Goal: Task Accomplishment & Management: Use online tool/utility

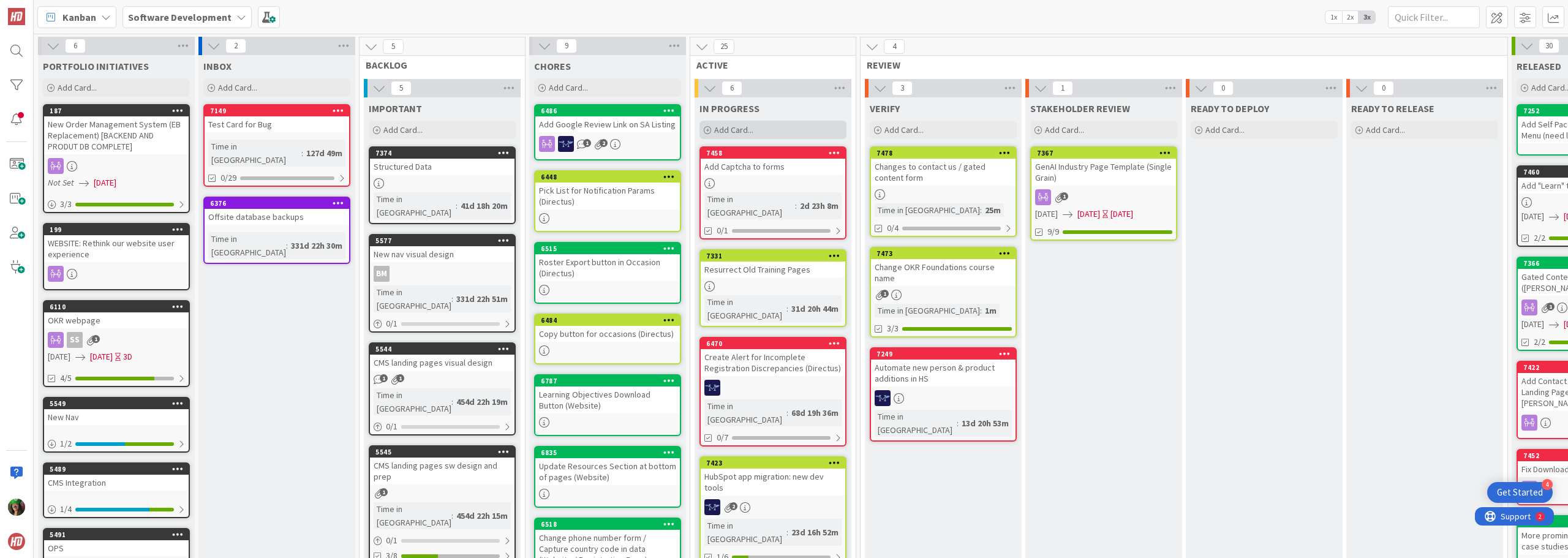
click at [762, 130] on div "Add Card..." at bounding box center [773, 130] width 147 height 19
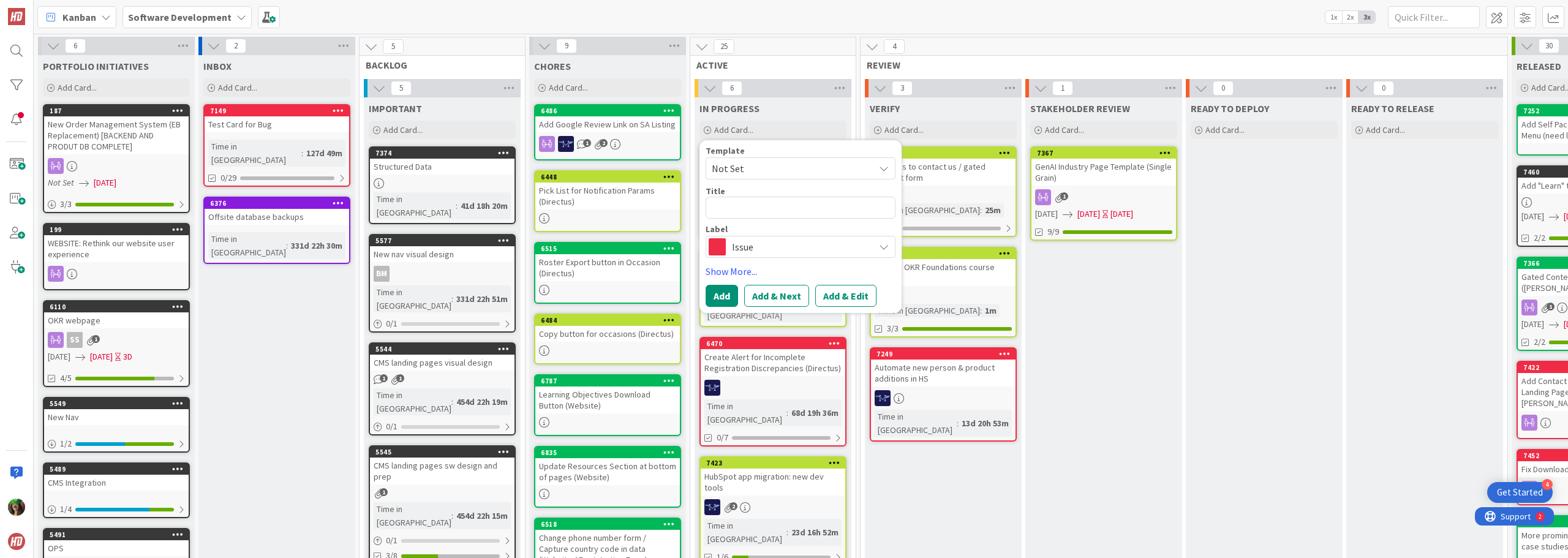
click at [754, 250] on span "Issue" at bounding box center [800, 246] width 136 height 17
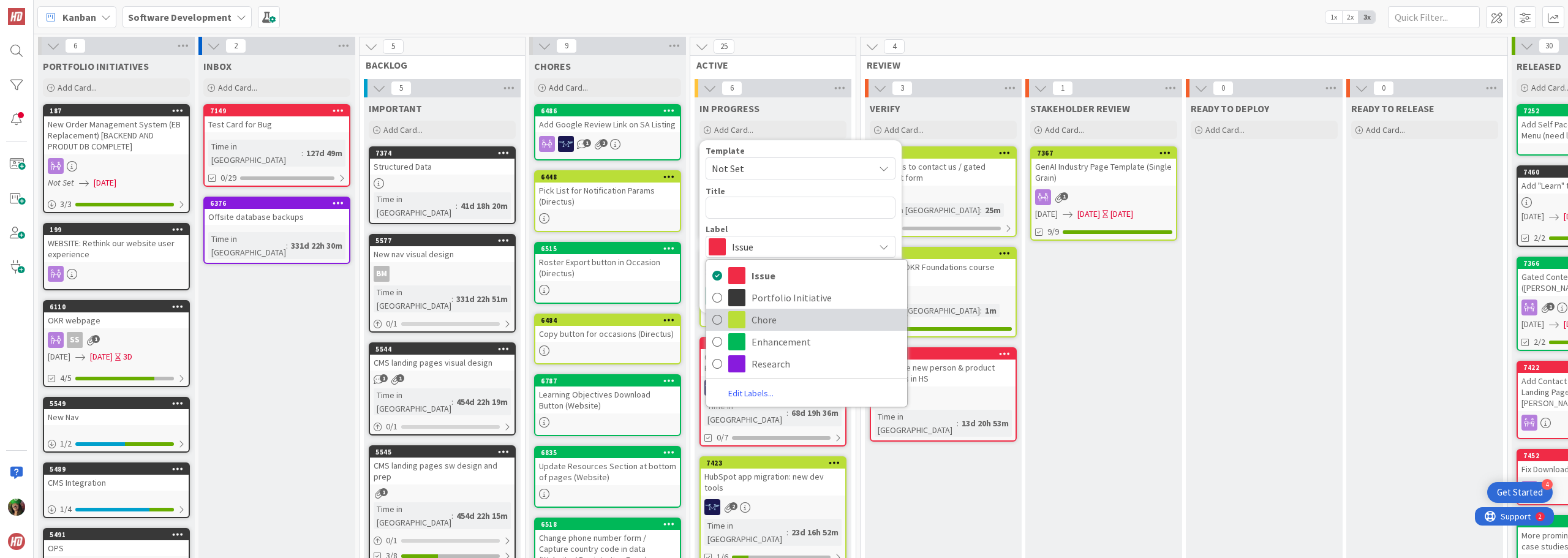
click at [781, 320] on span "Chore" at bounding box center [827, 320] width 150 height 19
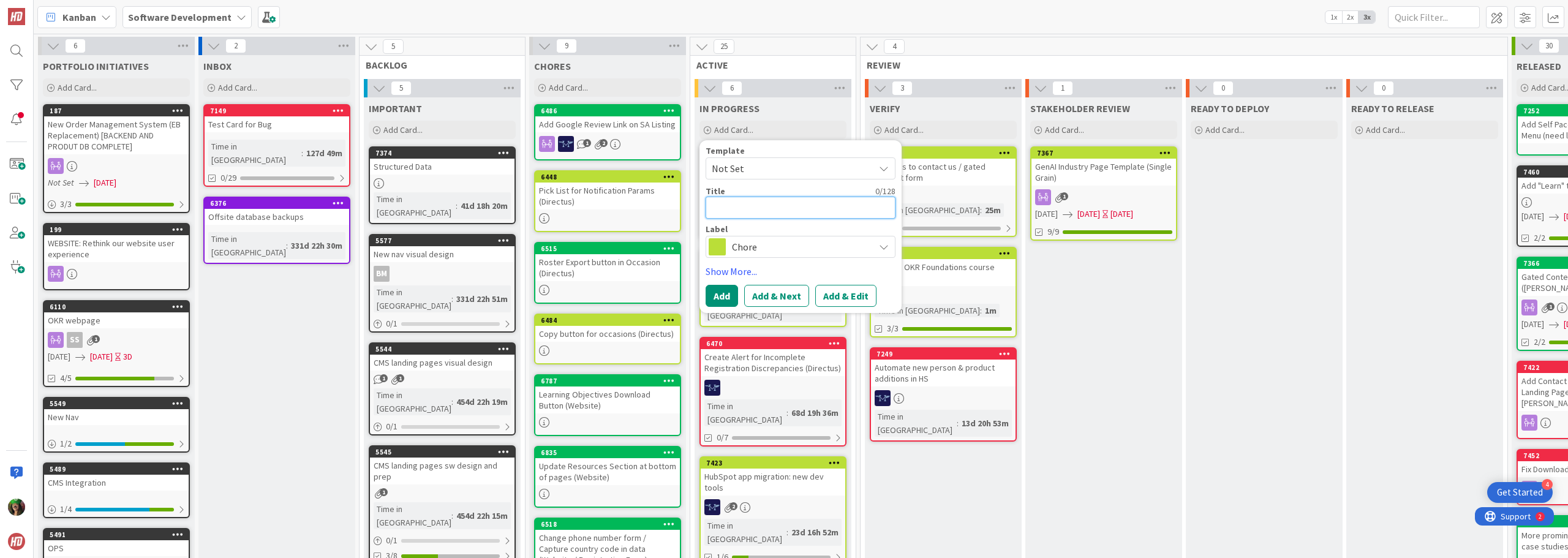
click at [752, 208] on textarea at bounding box center [800, 208] width 190 height 22
type textarea "x"
type textarea "A"
type textarea "x"
type textarea "Ad"
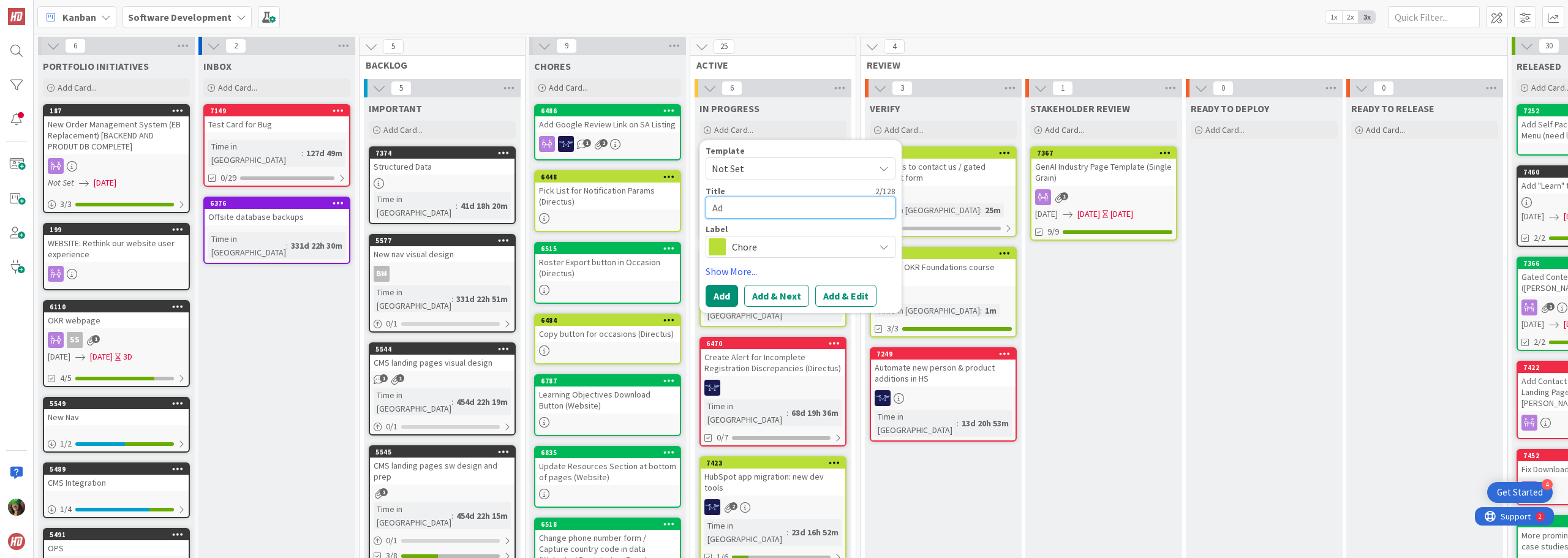
type textarea "x"
type textarea "Add"
type textarea "x"
type textarea "Add"
type textarea "x"
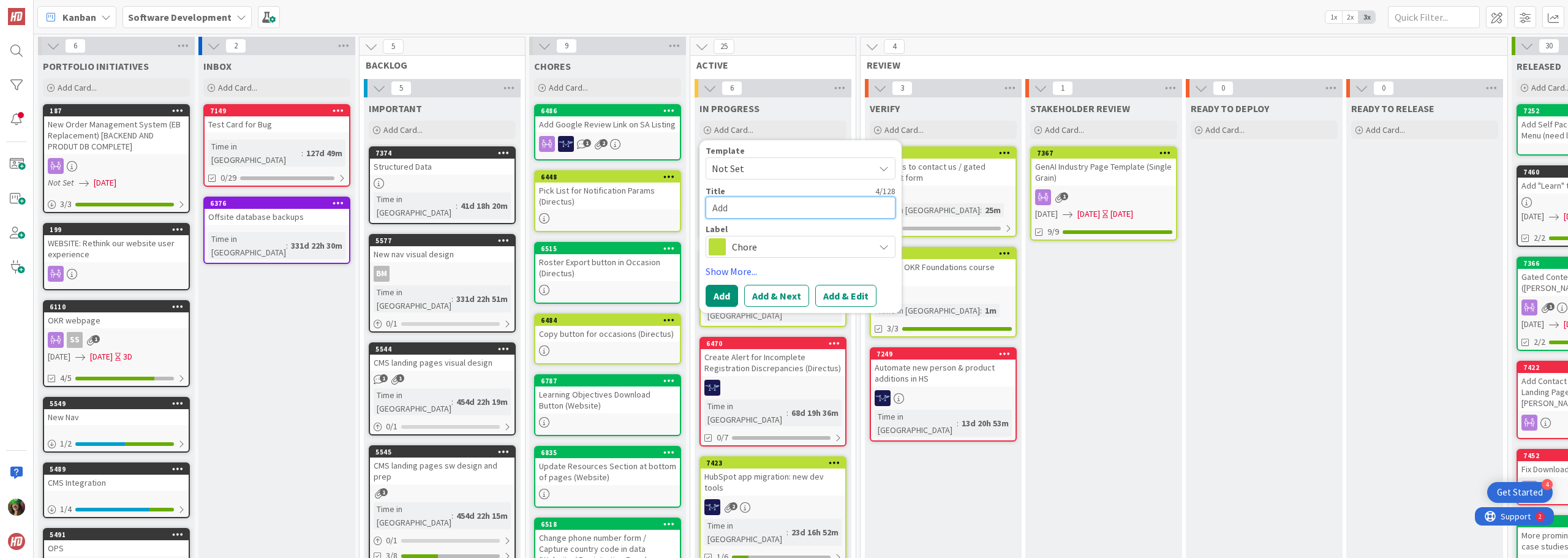
type textarea "Add M"
type textarea "x"
type textarea "Add"
type textarea "x"
type textarea "Add O"
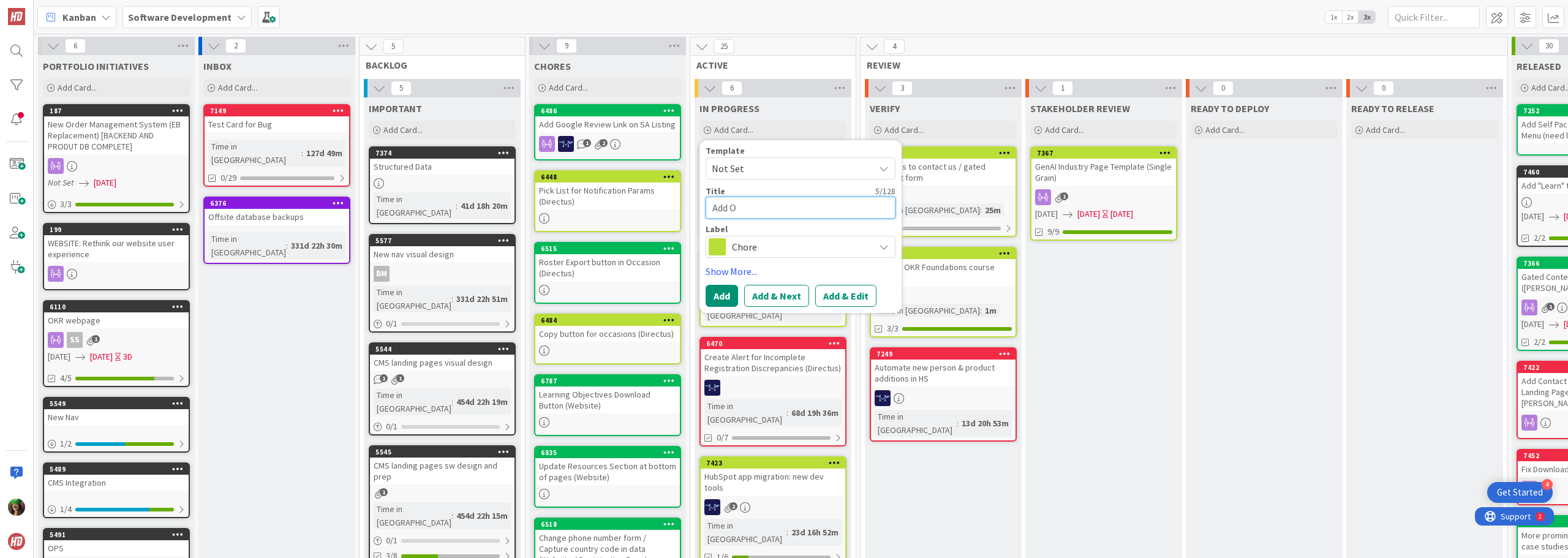
type textarea "x"
type textarea "Add"
type textarea "x"
type textarea "Add P"
type textarea "x"
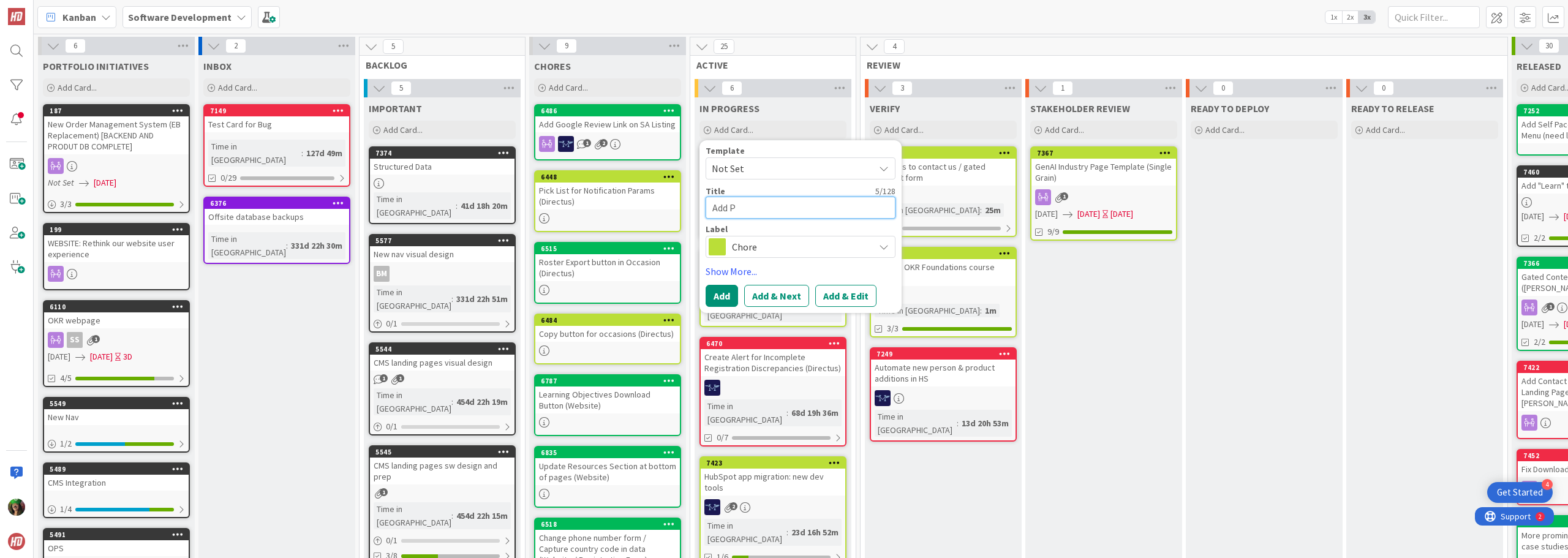
type textarea "Add PM"
type textarea "x"
type textarea "Add PMI"
type textarea "x"
type textarea "Add PMI-"
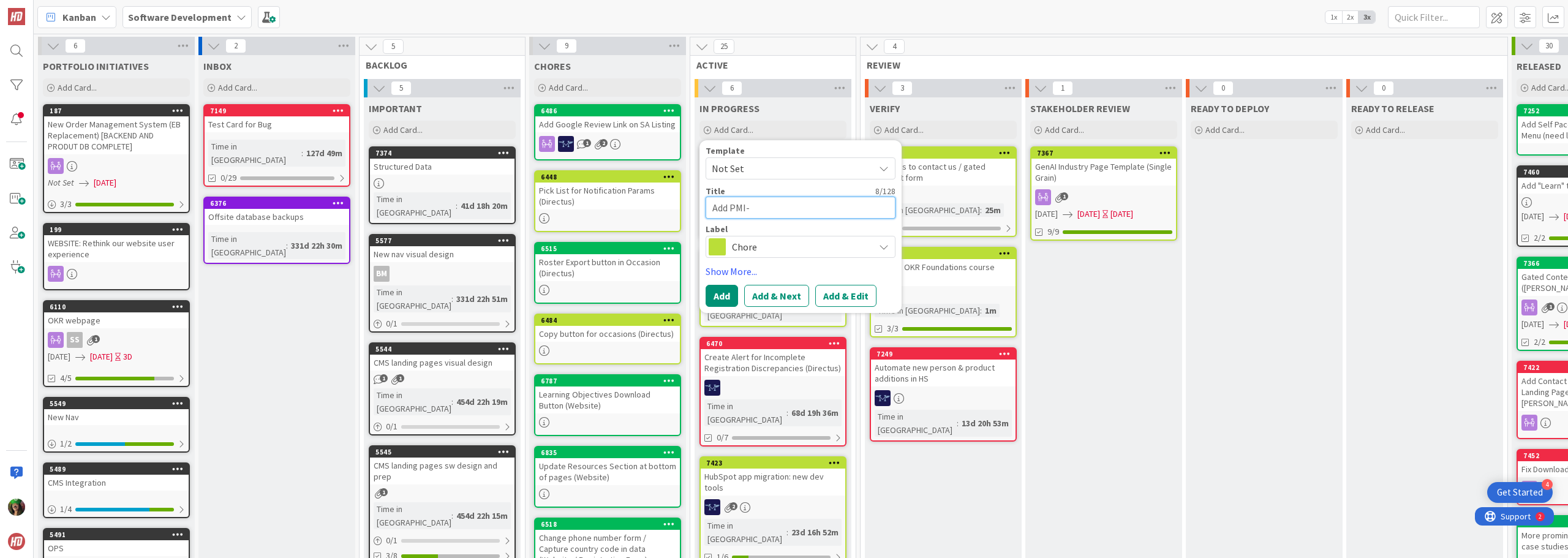
type textarea "x"
type textarea "Add PMI-A"
type textarea "x"
type textarea "Add PMI-AC"
type textarea "x"
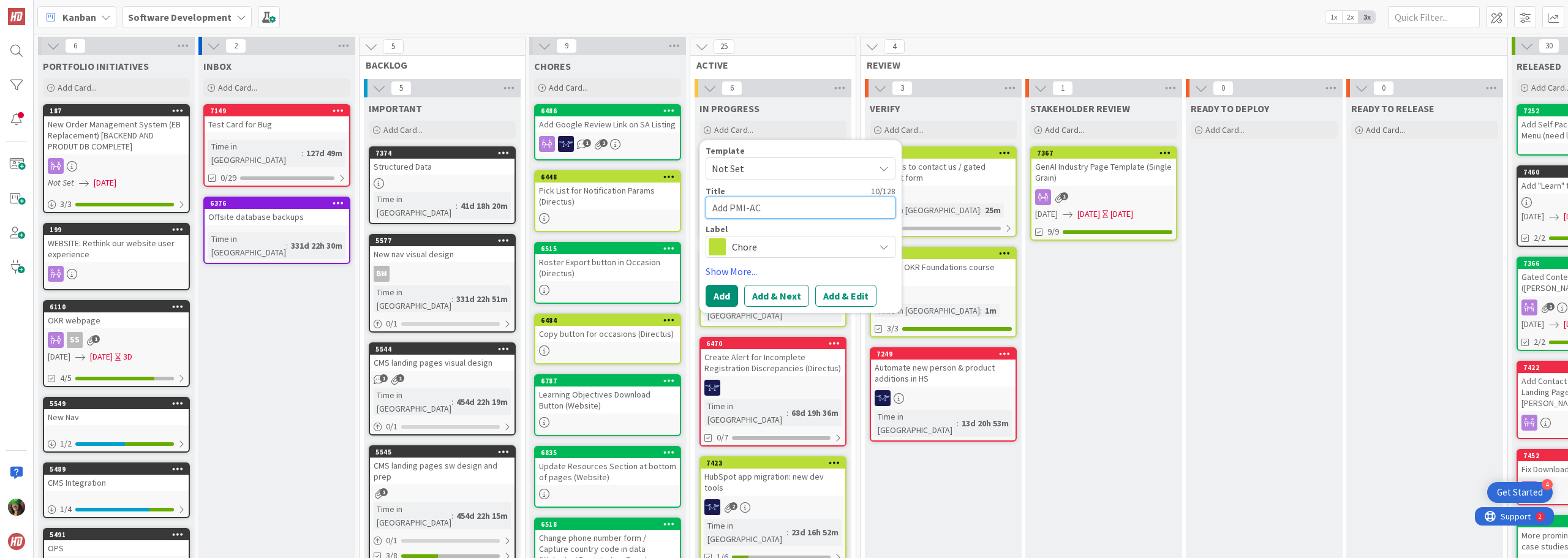
type textarea "Add PMI-ACP"
type textarea "x"
type textarea "Add PMI-ACP"
type textarea "x"
type textarea "Add PMI-ACP T"
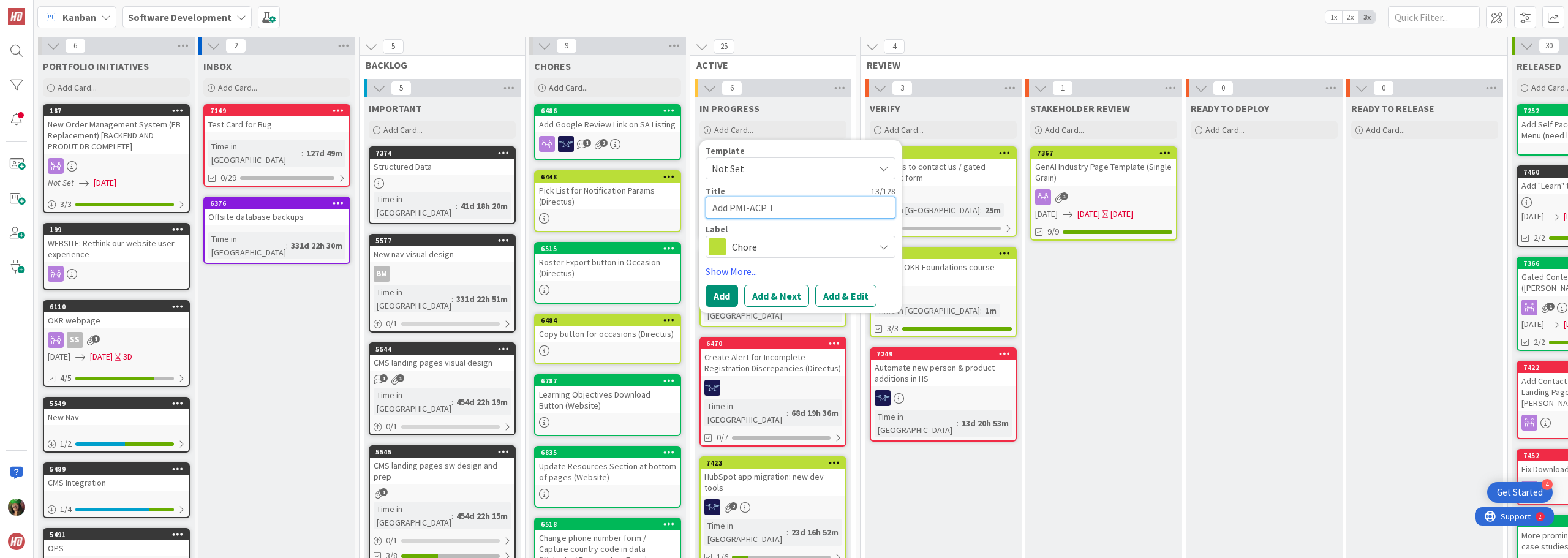
type textarea "x"
type textarea "Add PMI-ACP Tra"
type textarea "x"
type textarea "Add PMI-ACP Trai"
type textarea "x"
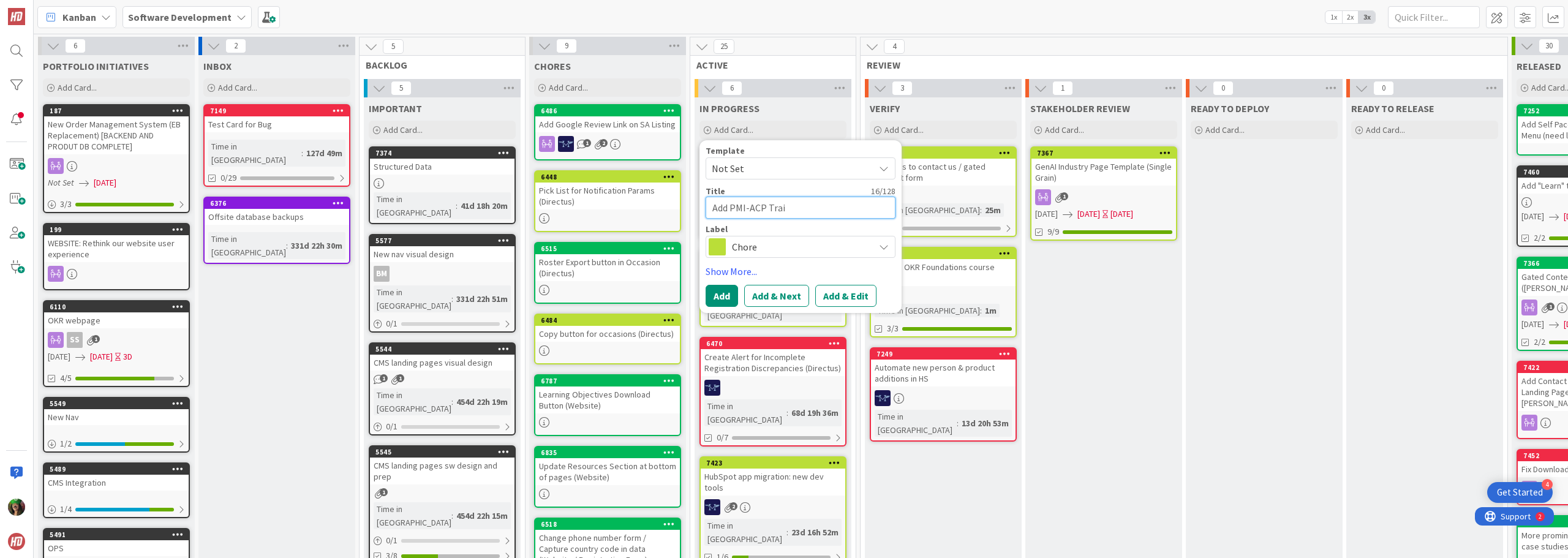
type textarea "Add PMI-ACP Train"
type textarea "x"
type textarea "Add PMI-ACP Traini"
type textarea "x"
type textarea "Add PMI-ACP Trainin"
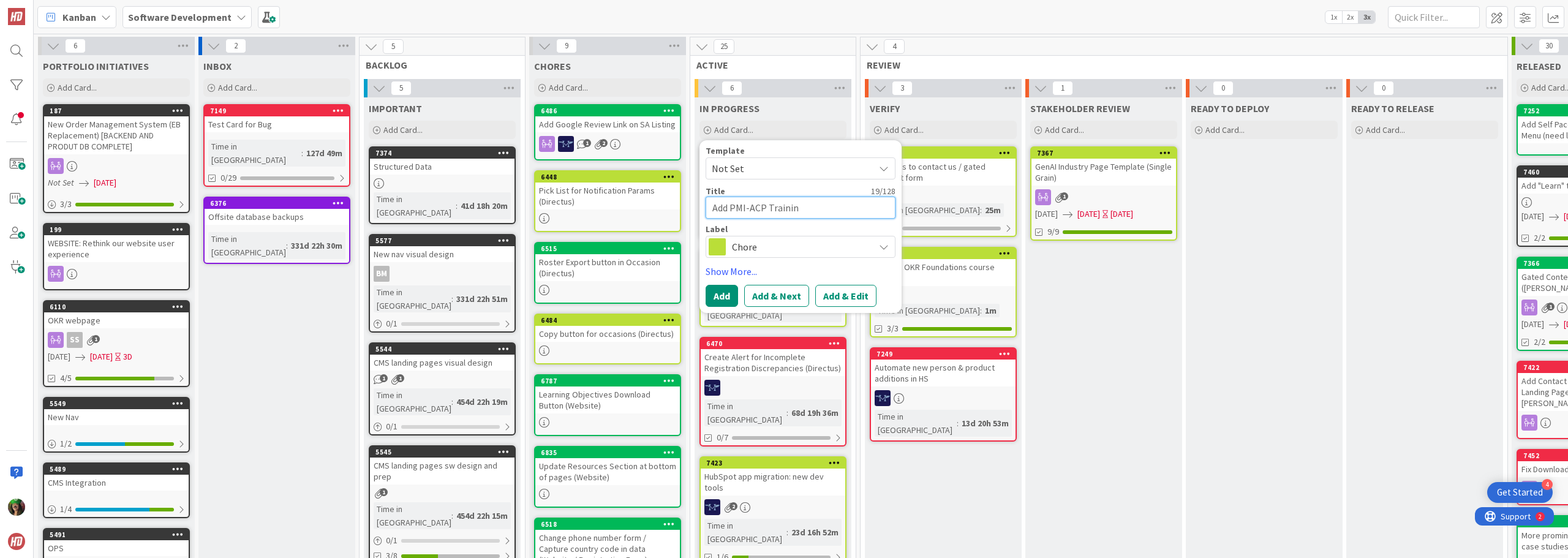
type textarea "x"
type textarea "Add PMI-ACP Training"
type textarea "x"
type textarea "Add PMI-ACP Training"
type textarea "x"
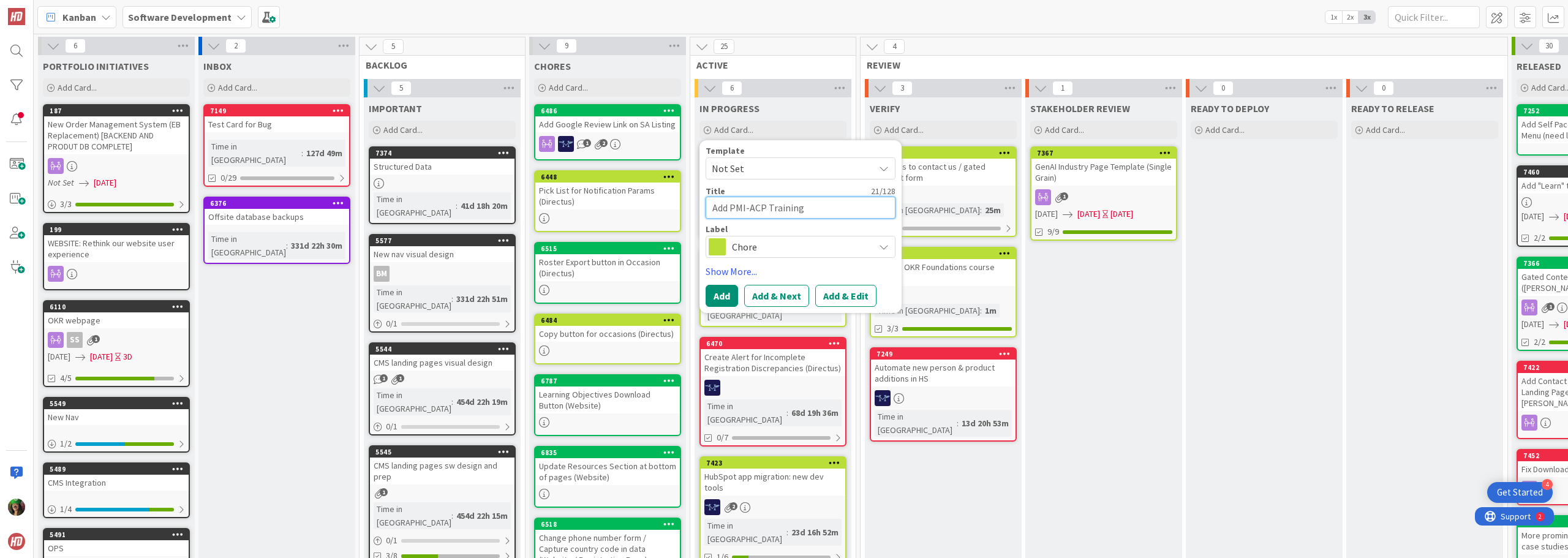
type textarea "Add PMI-ACP Training p"
type textarea "x"
type textarea "Add PMI-ACP Training pa"
type textarea "x"
type textarea "Add PMI-ACP Training pag"
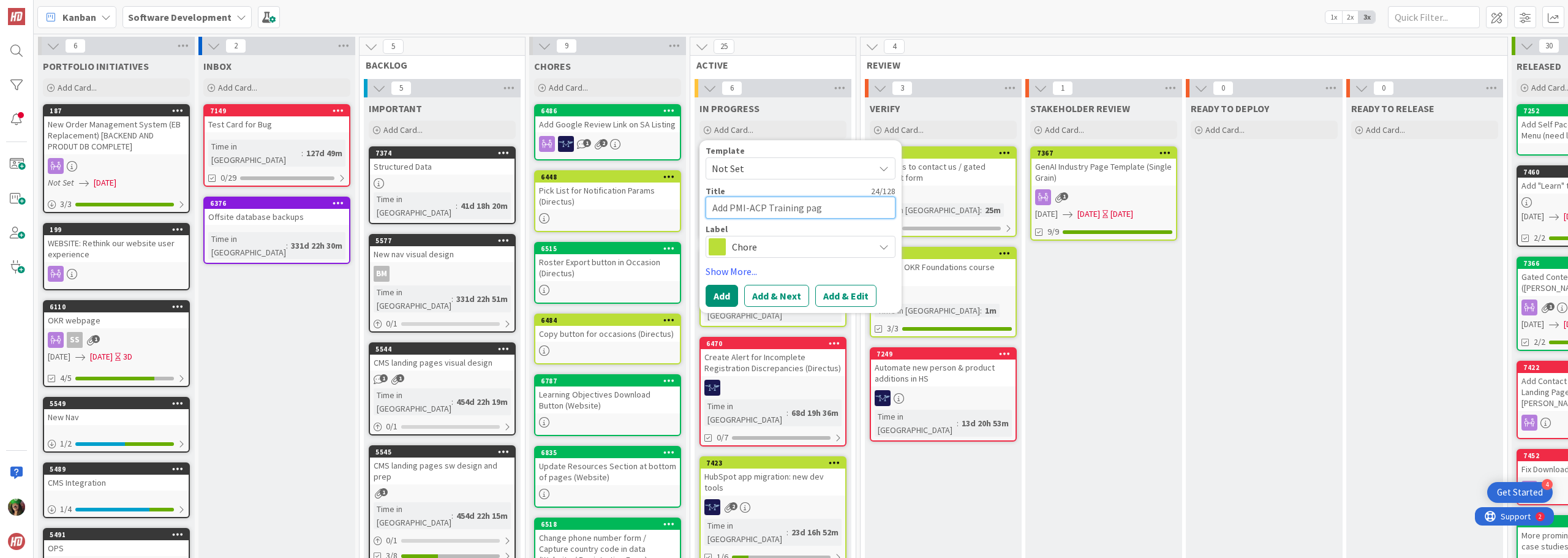
type textarea "x"
type textarea "Add PMI-ACP Training pa"
type textarea "x"
type textarea "Add PMI-ACP Training p"
type textarea "x"
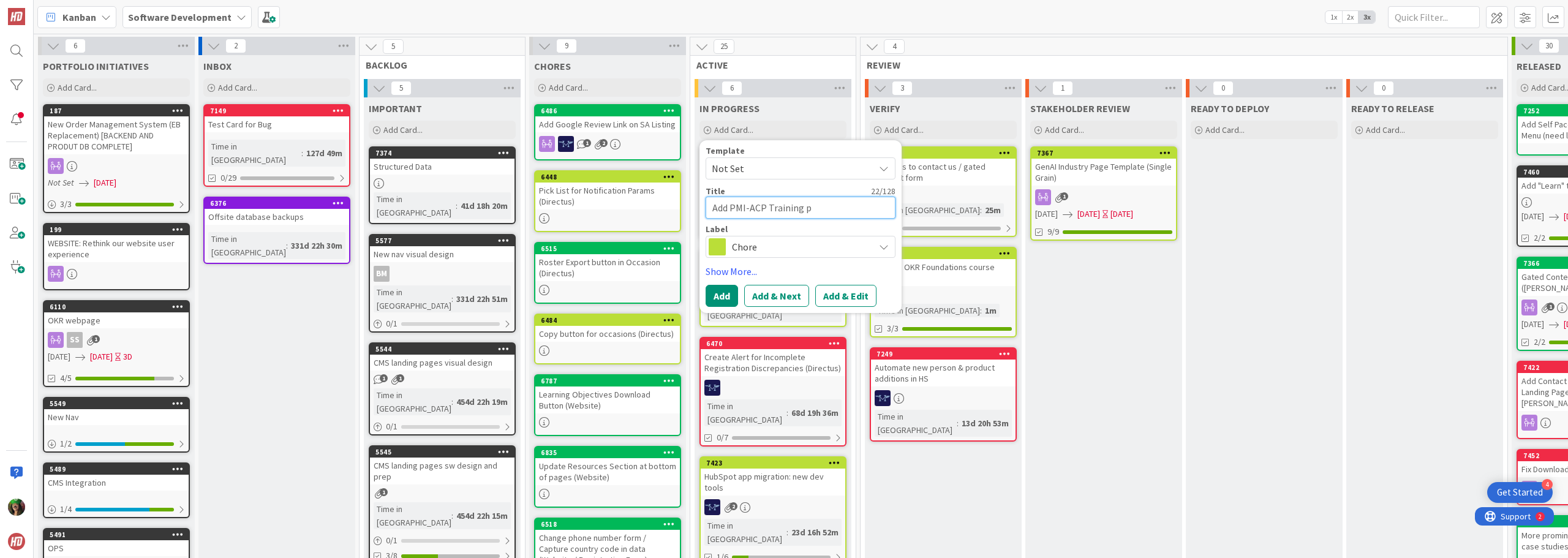
type textarea "Add PMI-ACP Training"
type textarea "x"
type textarea "Add PMI-ACP Training P"
type textarea "x"
type textarea "Add PMI-ACP Training Pa"
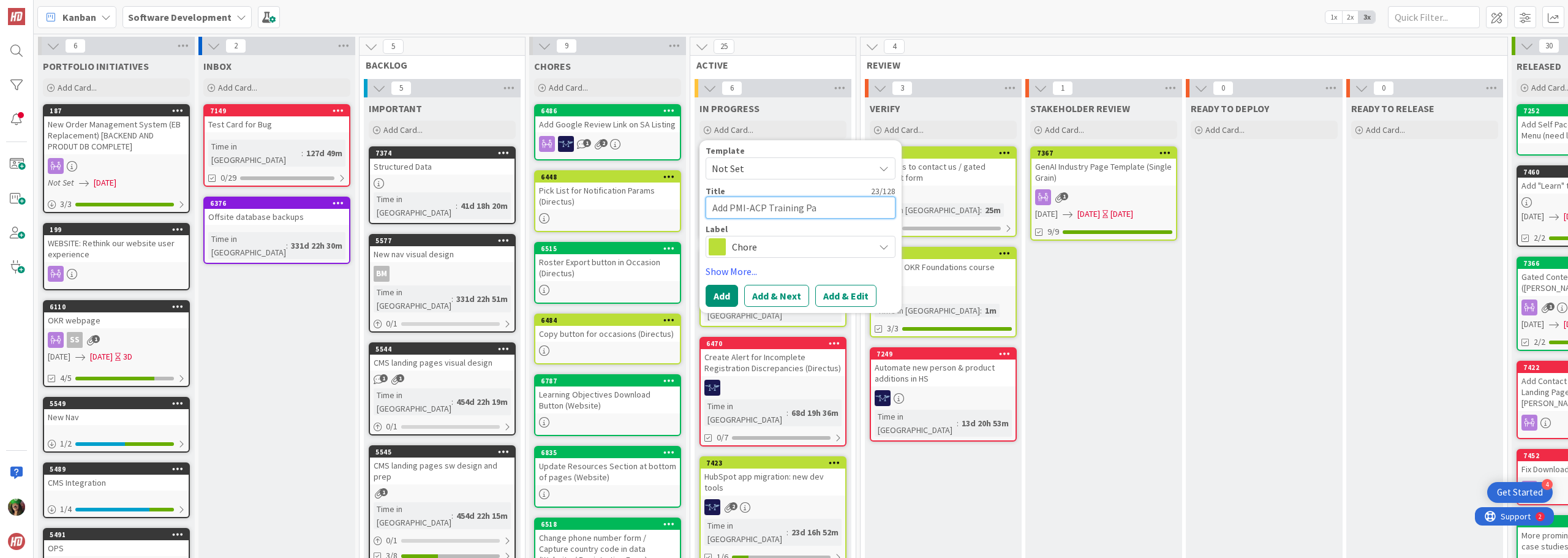
type textarea "x"
type textarea "Add PMI-ACP Training Pag"
type textarea "x"
type textarea "Add PMI-ACP Training Page"
click at [831, 286] on button "Add & Edit" at bounding box center [845, 296] width 61 height 22
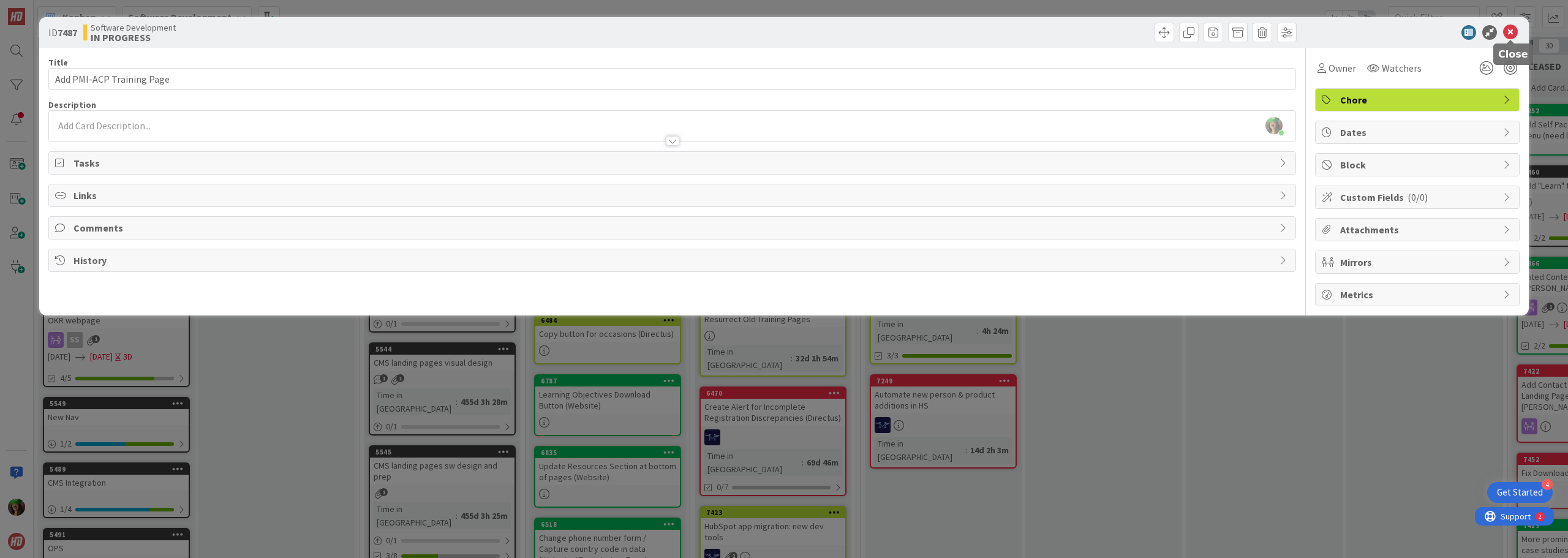
click at [1506, 31] on icon at bounding box center [1510, 32] width 14 height 14
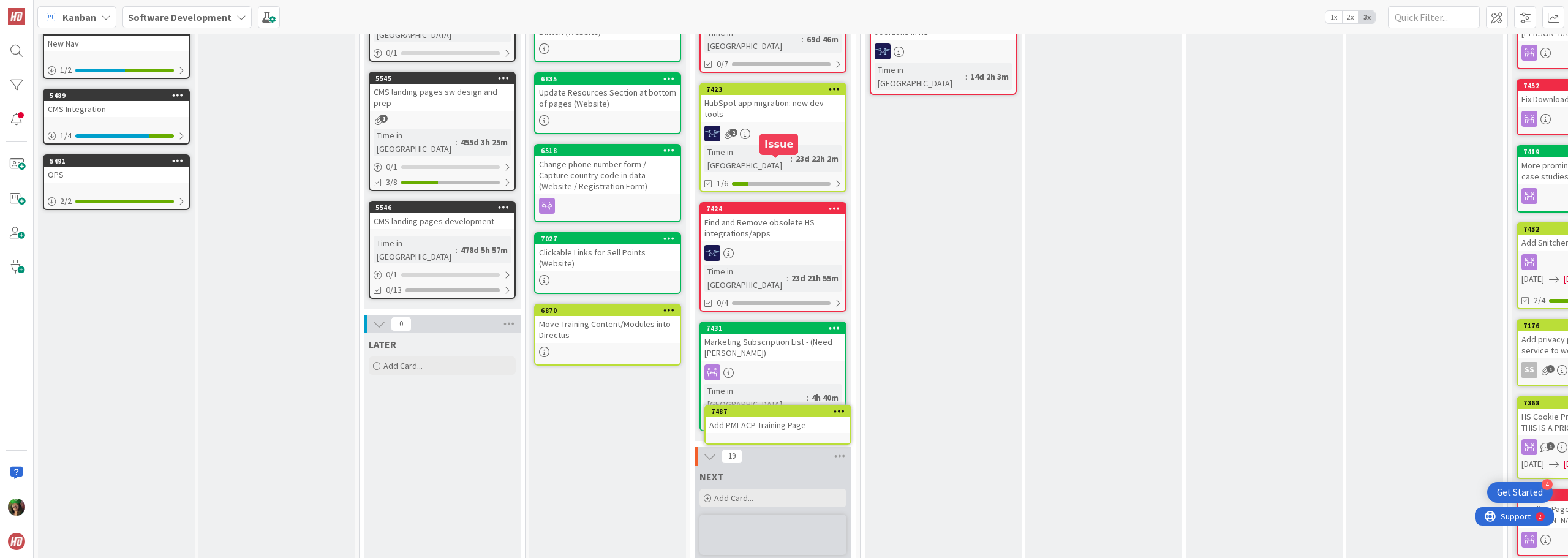
scroll to position [375, 0]
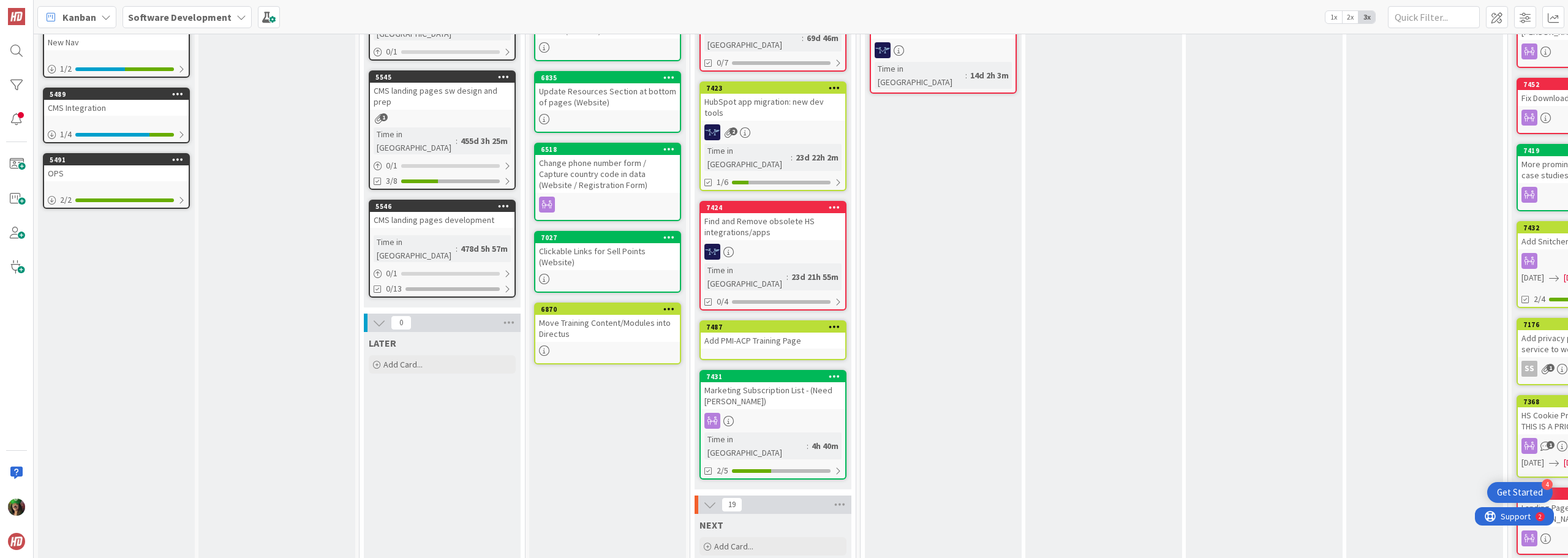
click at [789, 333] on div "Add PMI-ACP Training Page" at bounding box center [772, 340] width 145 height 16
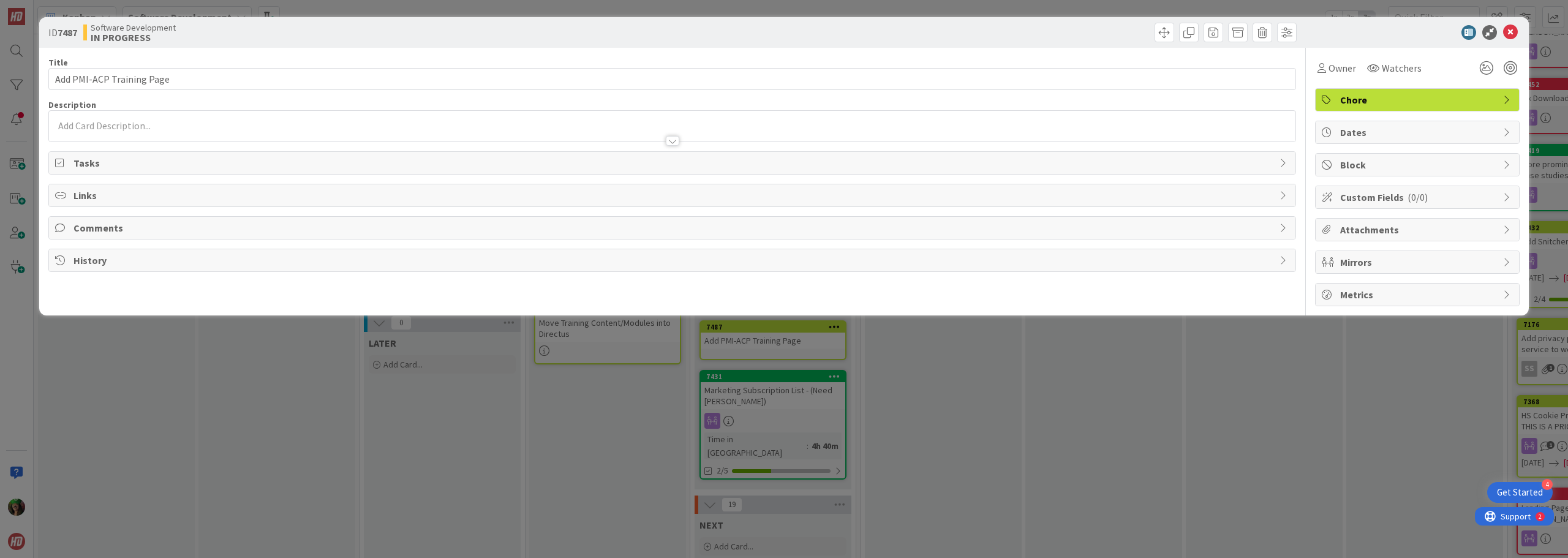
click at [1347, 227] on span "Attachments" at bounding box center [1418, 229] width 157 height 14
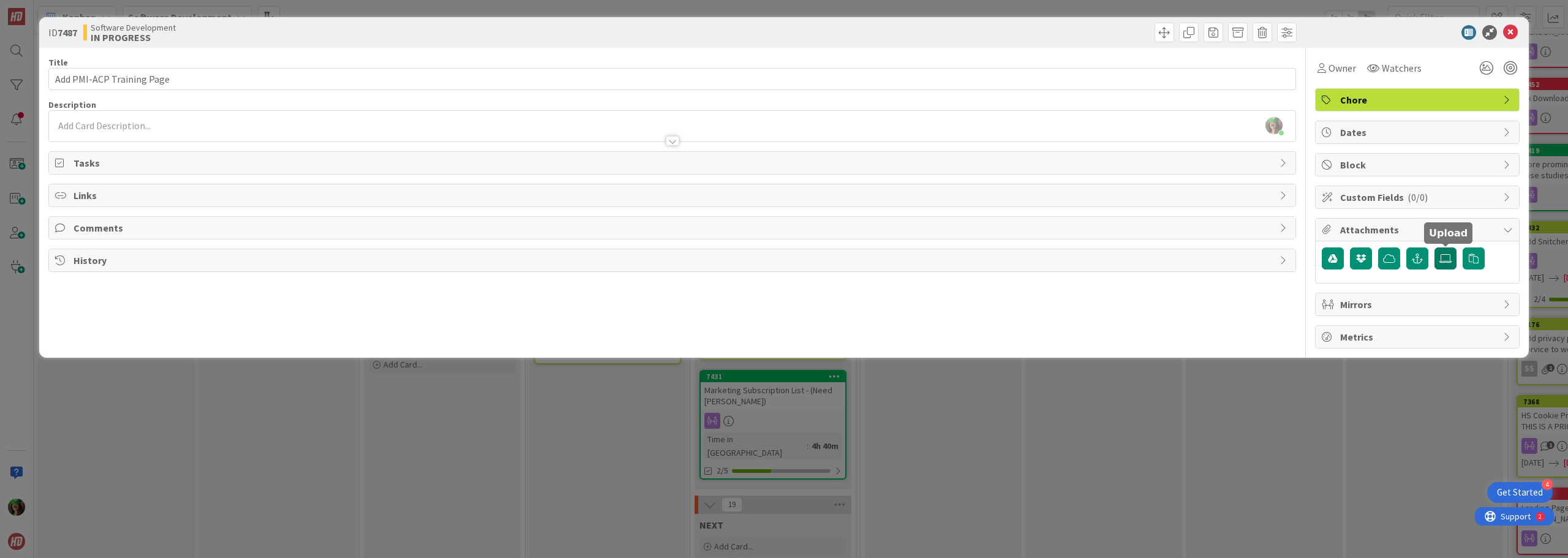
click at [1446, 255] on icon at bounding box center [1445, 259] width 12 height 10
click at [1434, 248] on input "file" at bounding box center [1434, 248] width 0 height 0
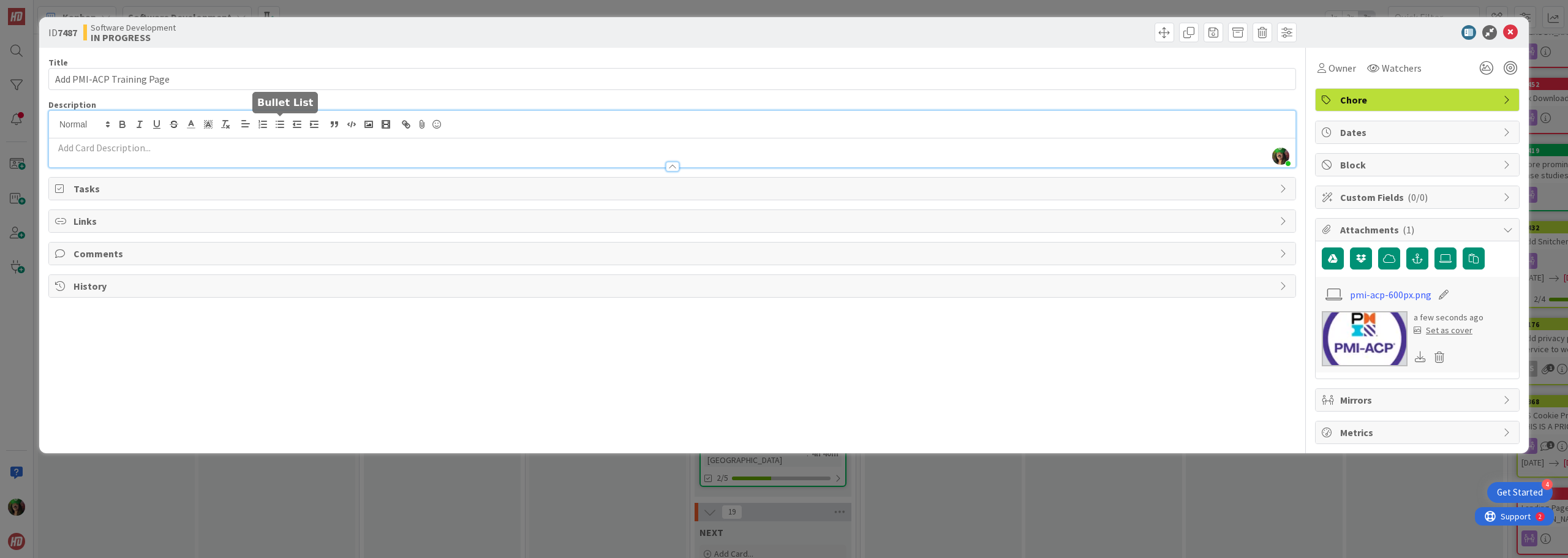
click at [283, 123] on div "[PERSON_NAME] just joined" at bounding box center [672, 139] width 1246 height 56
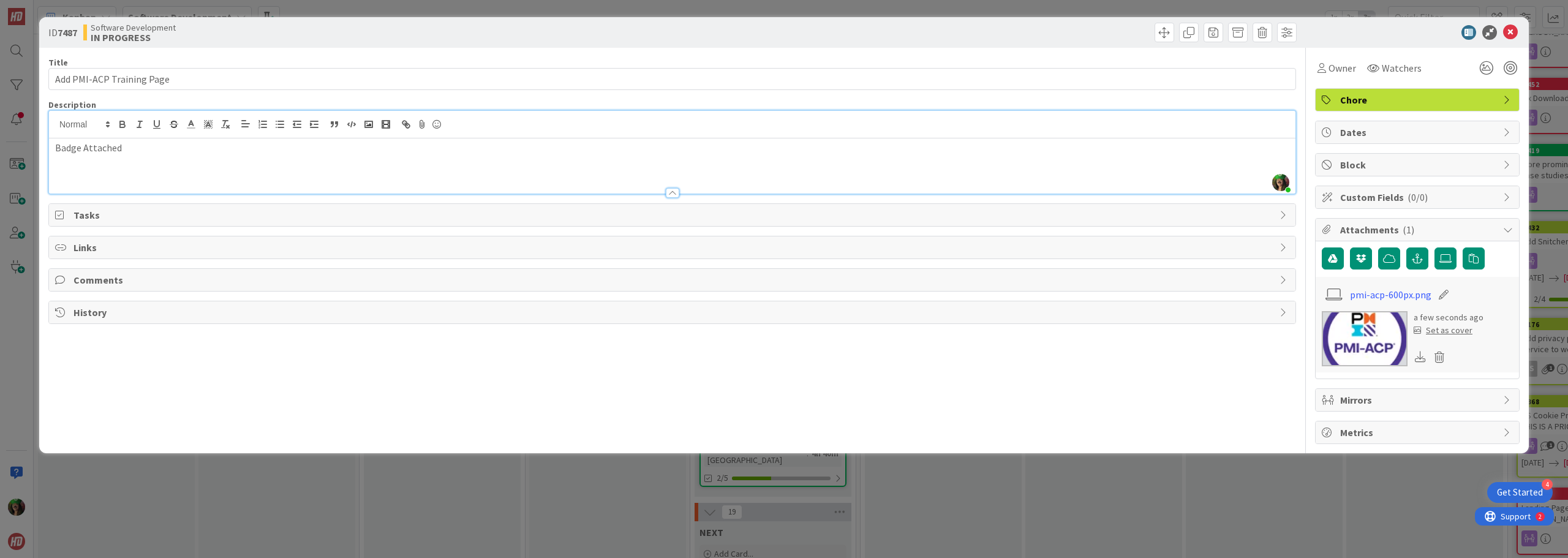
click at [84, 210] on span "Tasks" at bounding box center [673, 215] width 1200 height 14
click at [122, 246] on button "Add Checklist" at bounding box center [97, 244] width 86 height 22
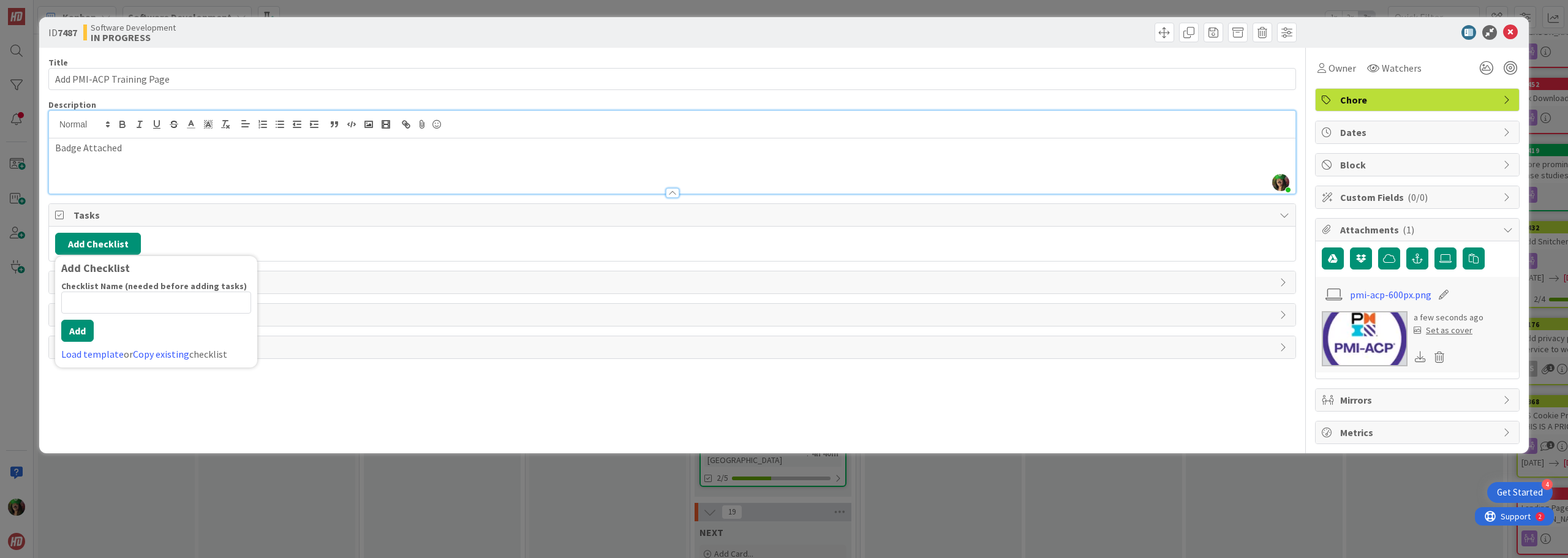
click at [196, 244] on div "Add Checklist Add Checklist Checklist Name (needed before adding tasks) 0 / 64 …" at bounding box center [672, 244] width 1234 height 22
click at [91, 248] on button "Add Checklist" at bounding box center [97, 244] width 86 height 22
click at [75, 329] on button "Add" at bounding box center [77, 331] width 32 height 22
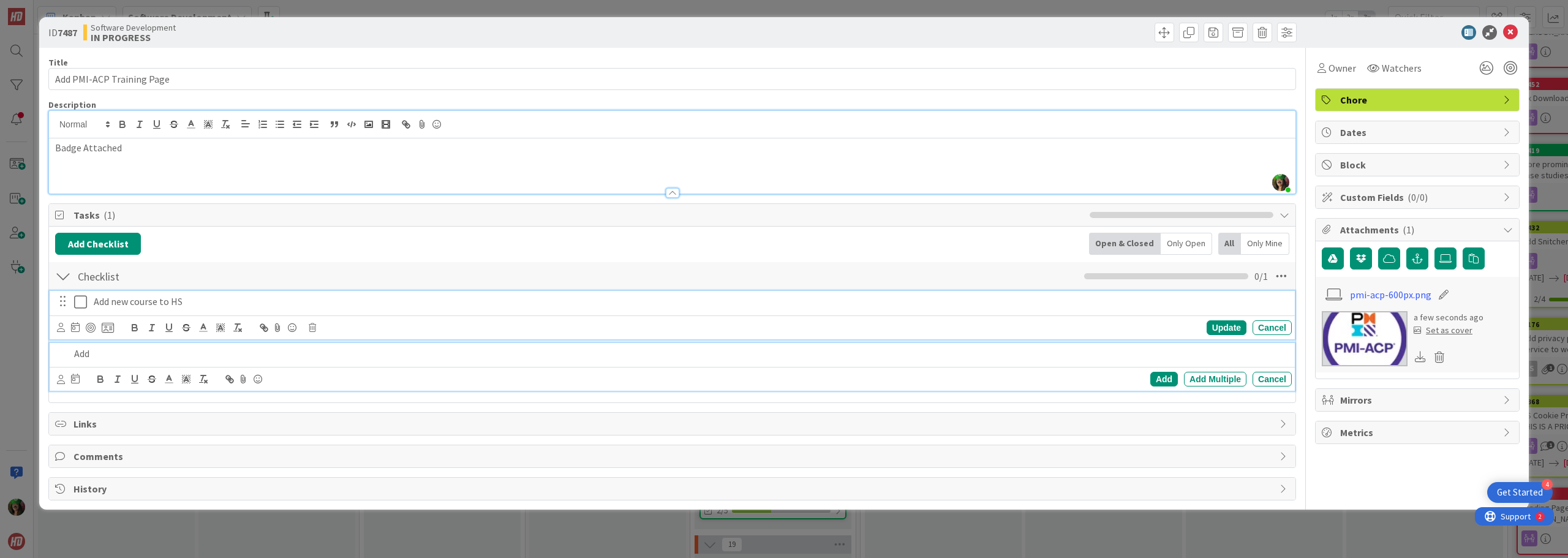
click at [272, 301] on p "Add new course to HS" at bounding box center [690, 301] width 1193 height 14
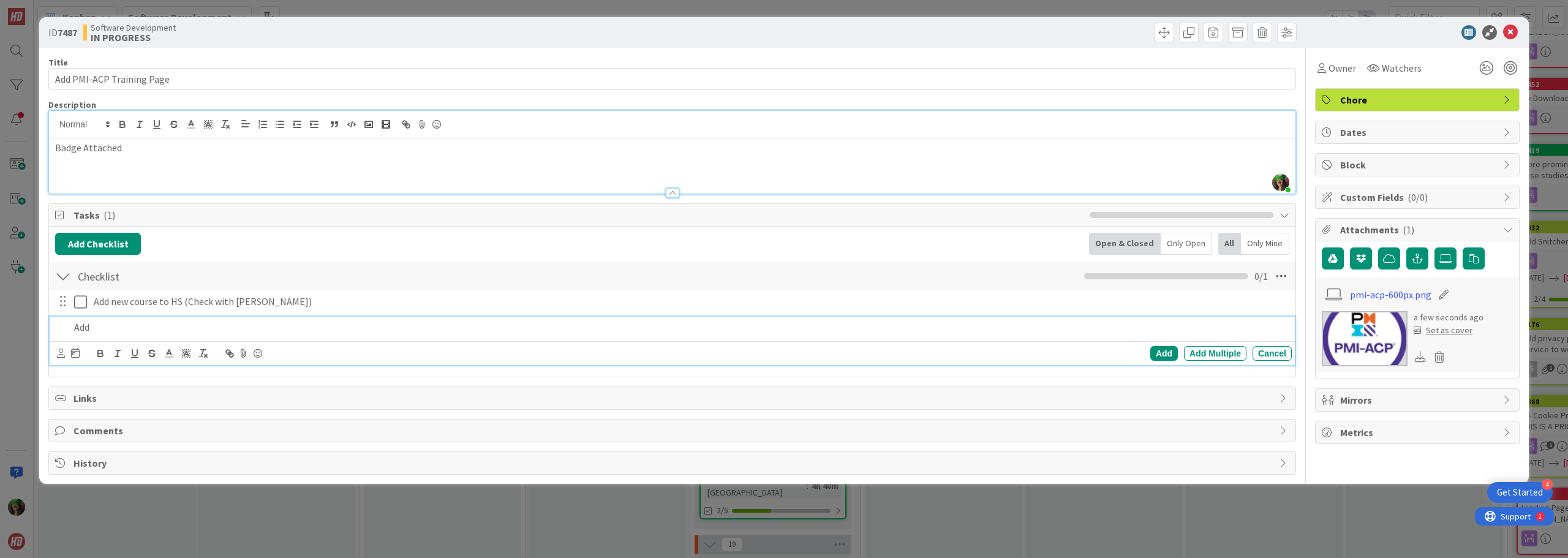
click at [136, 327] on p "Add" at bounding box center [680, 327] width 1213 height 14
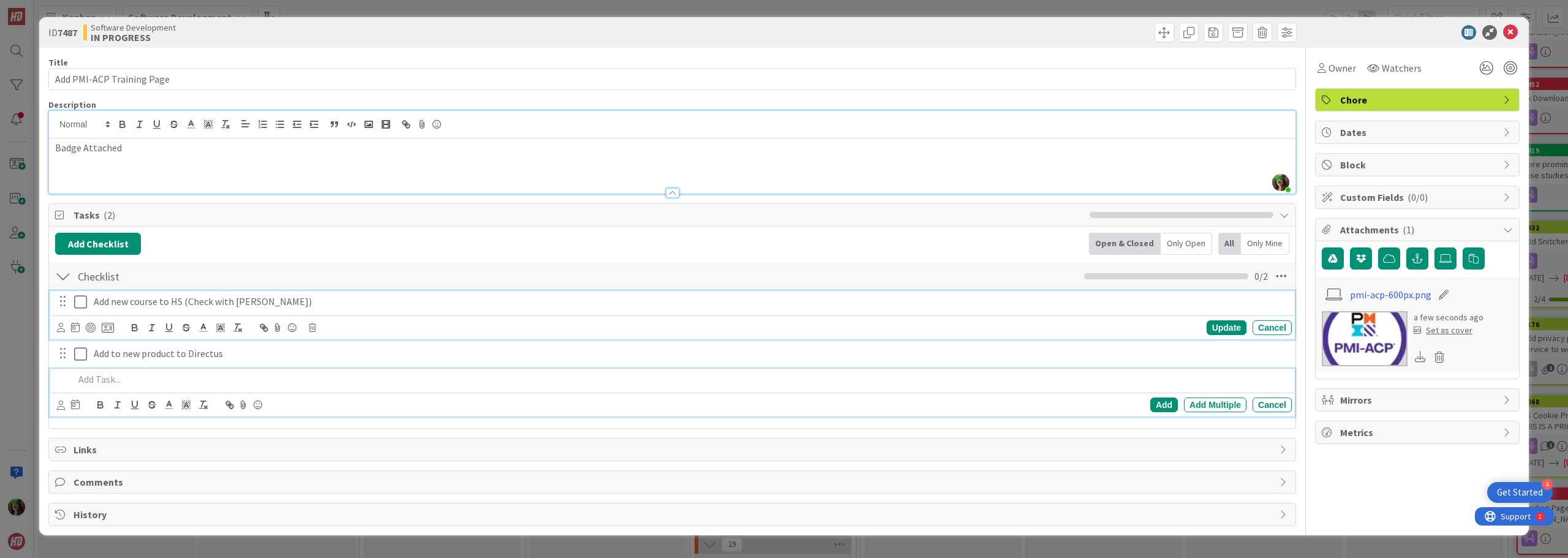
click at [104, 299] on p "Add new course to HS (Check with [PERSON_NAME])" at bounding box center [690, 301] width 1193 height 14
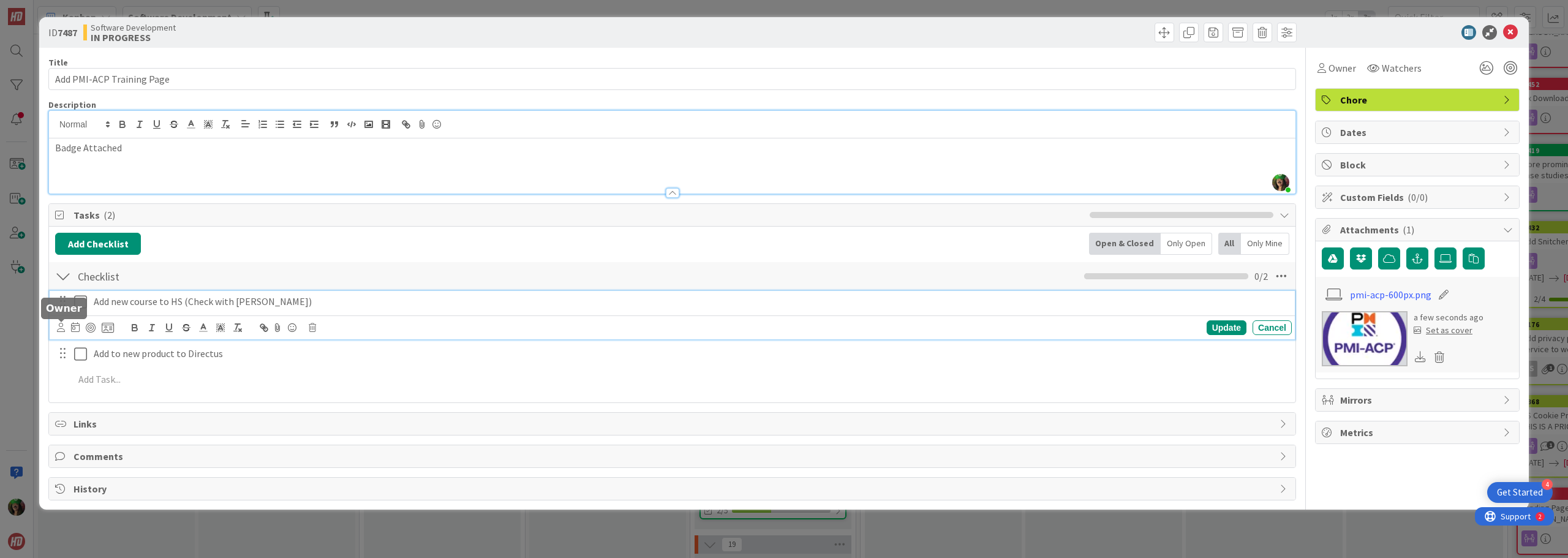
click at [62, 329] on icon at bounding box center [61, 327] width 8 height 9
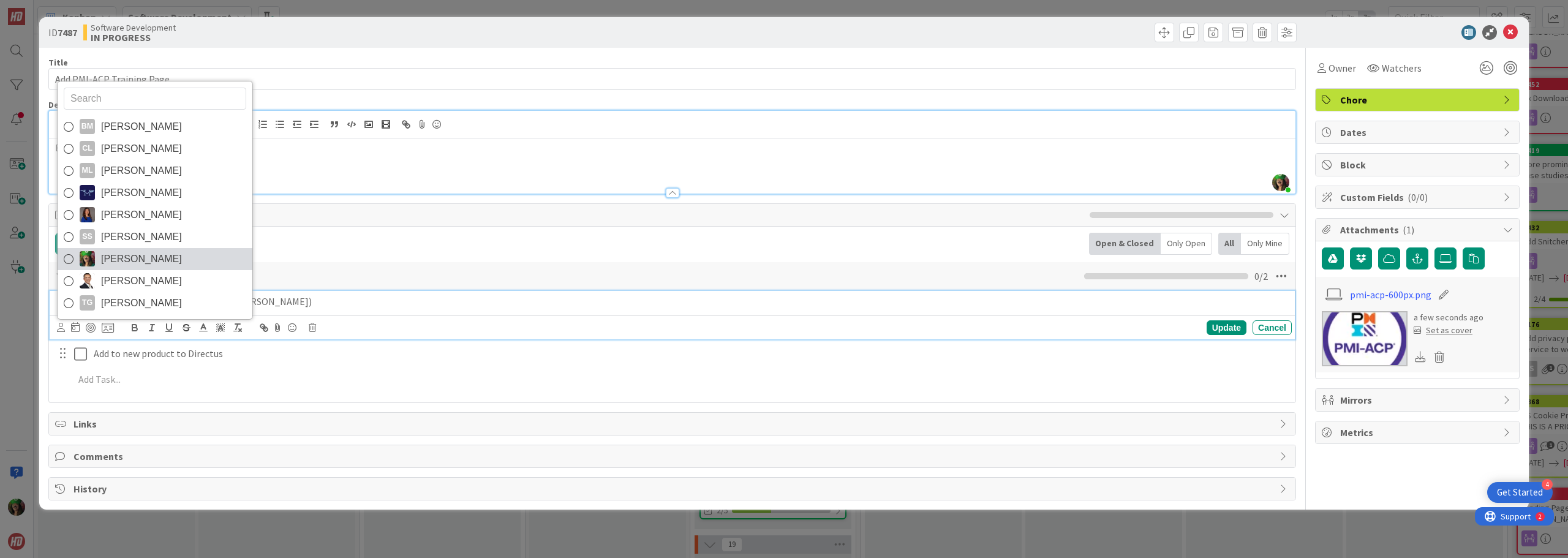
click at [115, 255] on span "[PERSON_NAME]" at bounding box center [141, 259] width 81 height 19
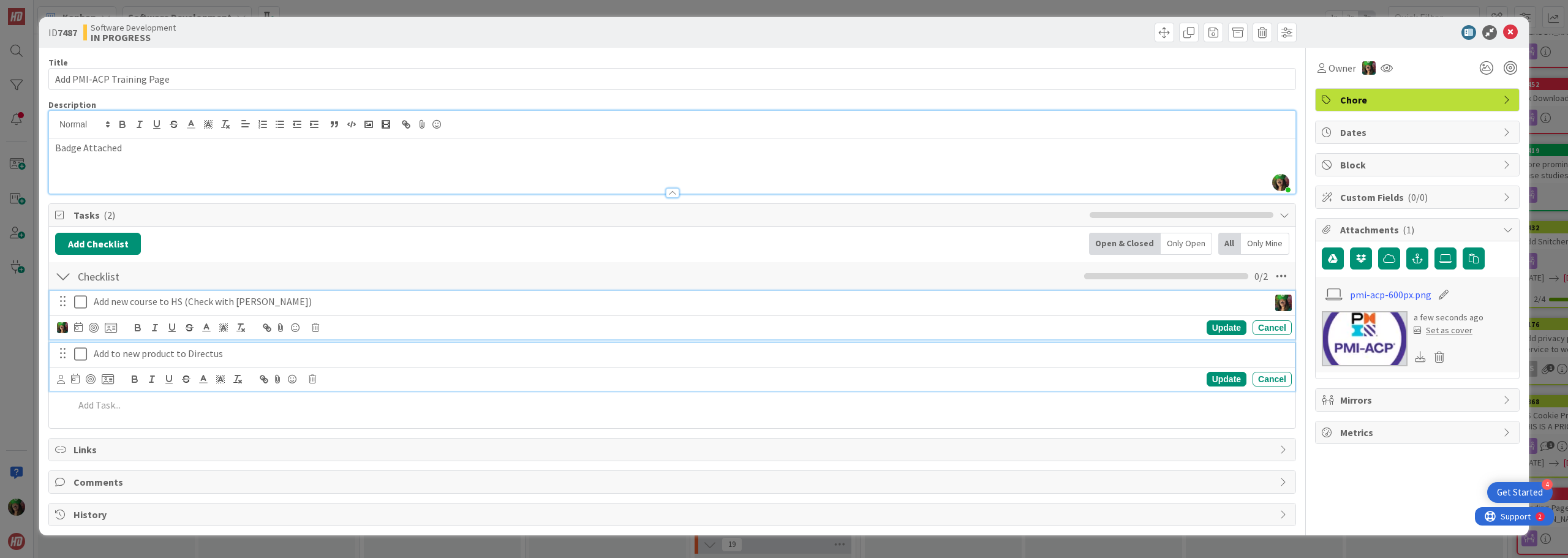
click at [117, 349] on p "Add to new product to Directus" at bounding box center [690, 353] width 1193 height 14
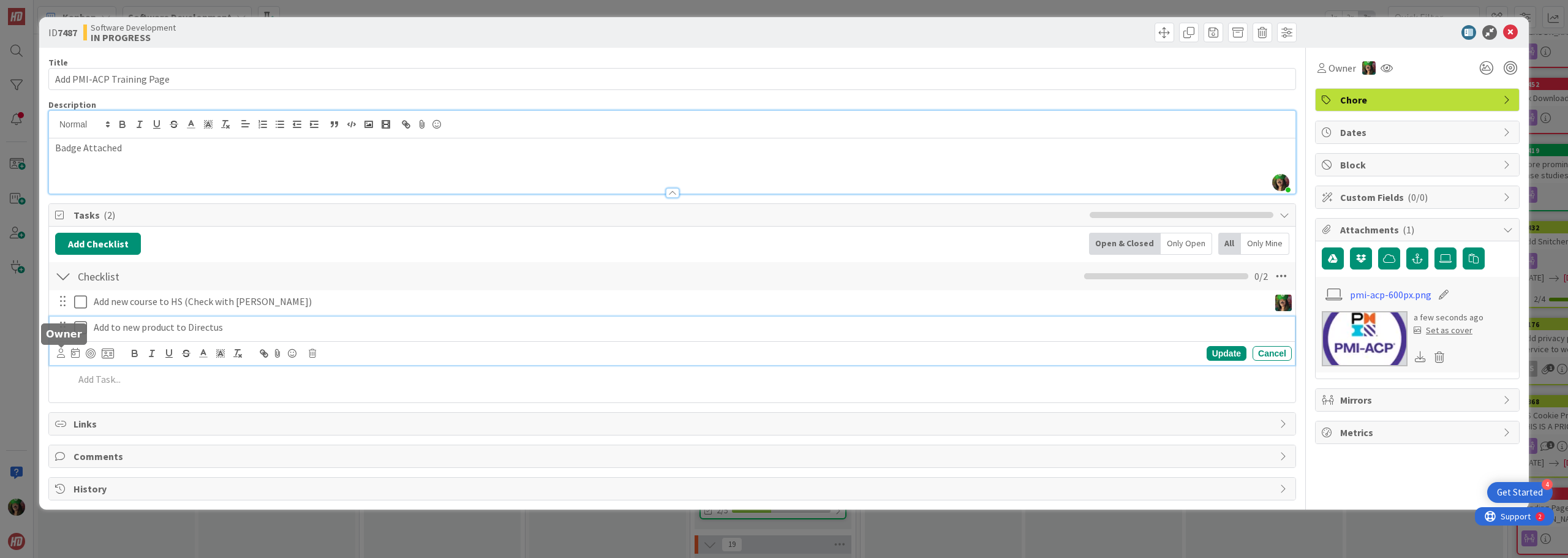
click at [58, 355] on icon at bounding box center [61, 353] width 8 height 9
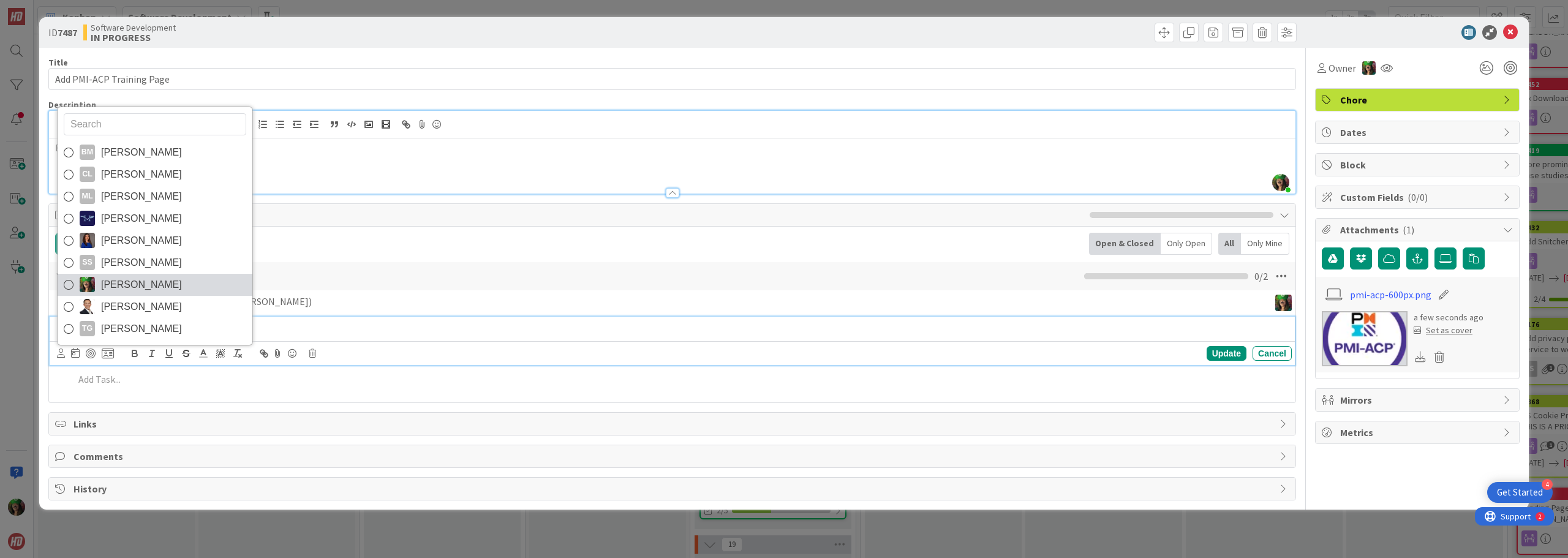
click at [143, 283] on span "[PERSON_NAME]" at bounding box center [141, 285] width 81 height 19
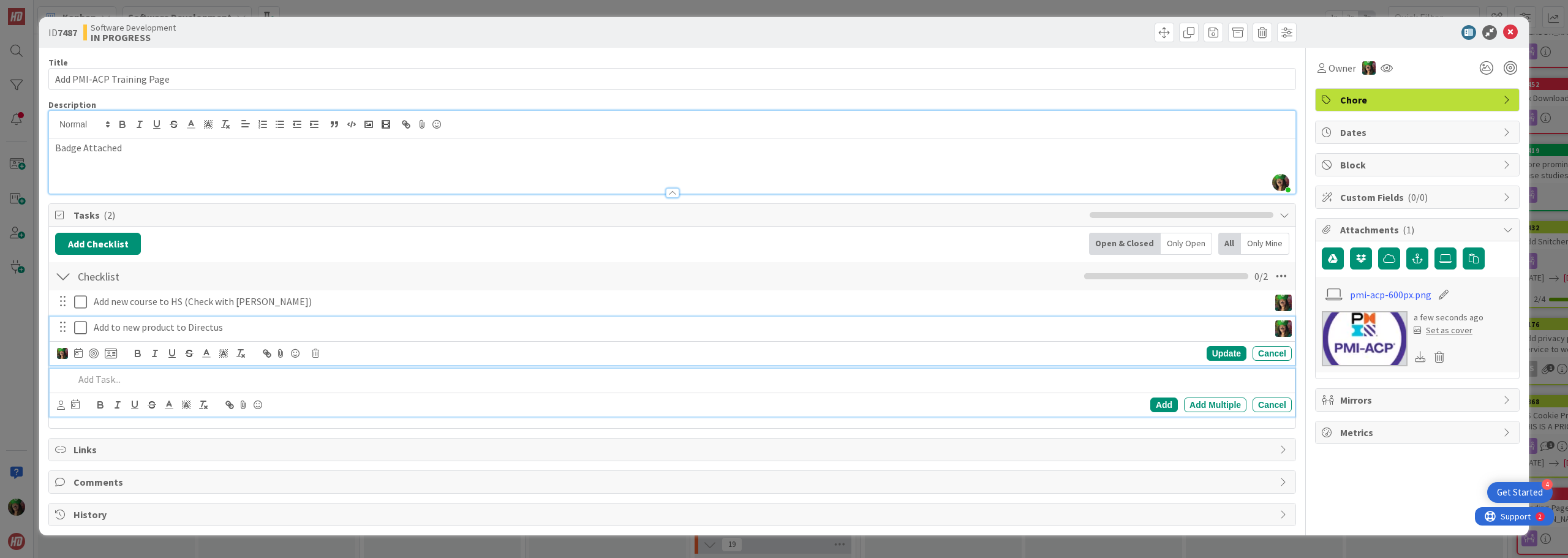
click at [109, 385] on p at bounding box center [680, 380] width 1213 height 14
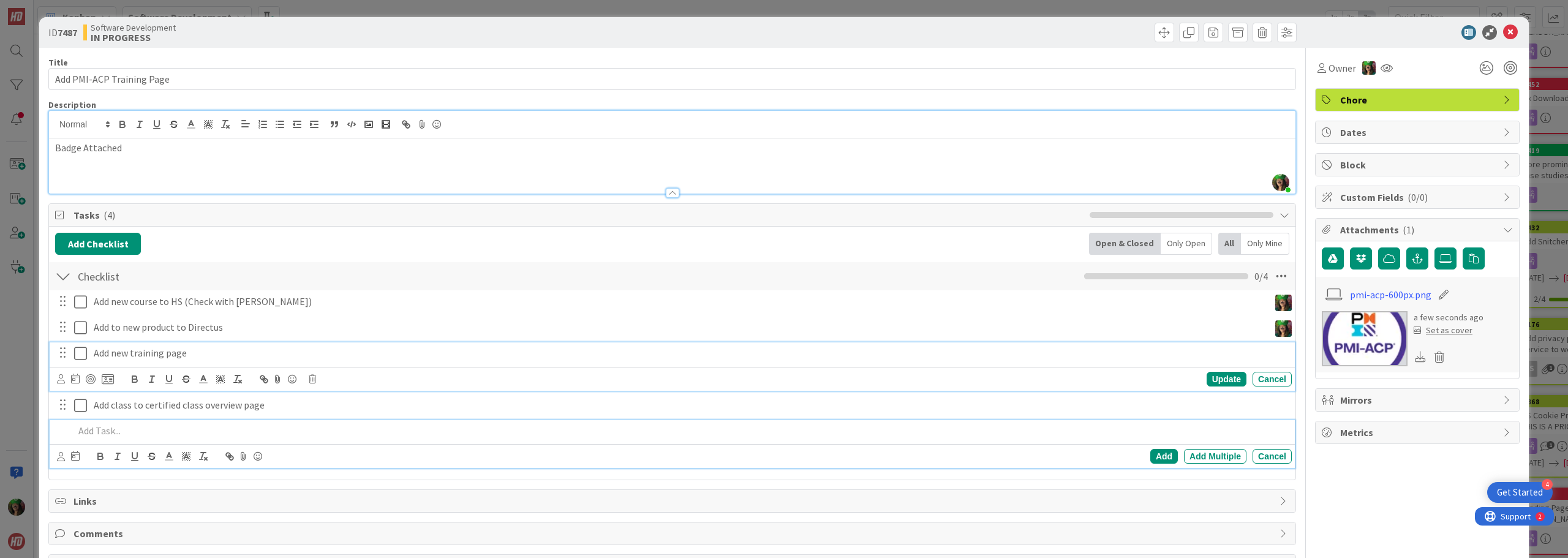
click at [109, 358] on p "Add new training page" at bounding box center [690, 353] width 1193 height 14
click at [62, 376] on icon at bounding box center [61, 379] width 8 height 9
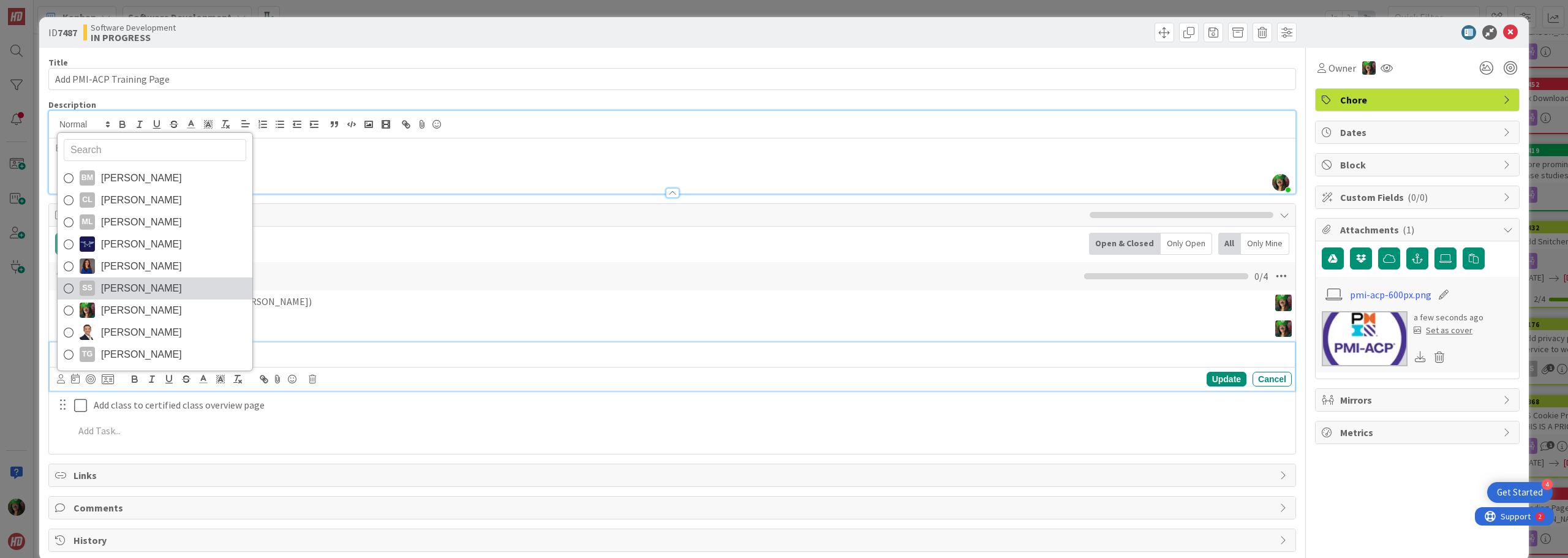
click at [115, 278] on link "SS [PERSON_NAME]" at bounding box center [155, 288] width 195 height 22
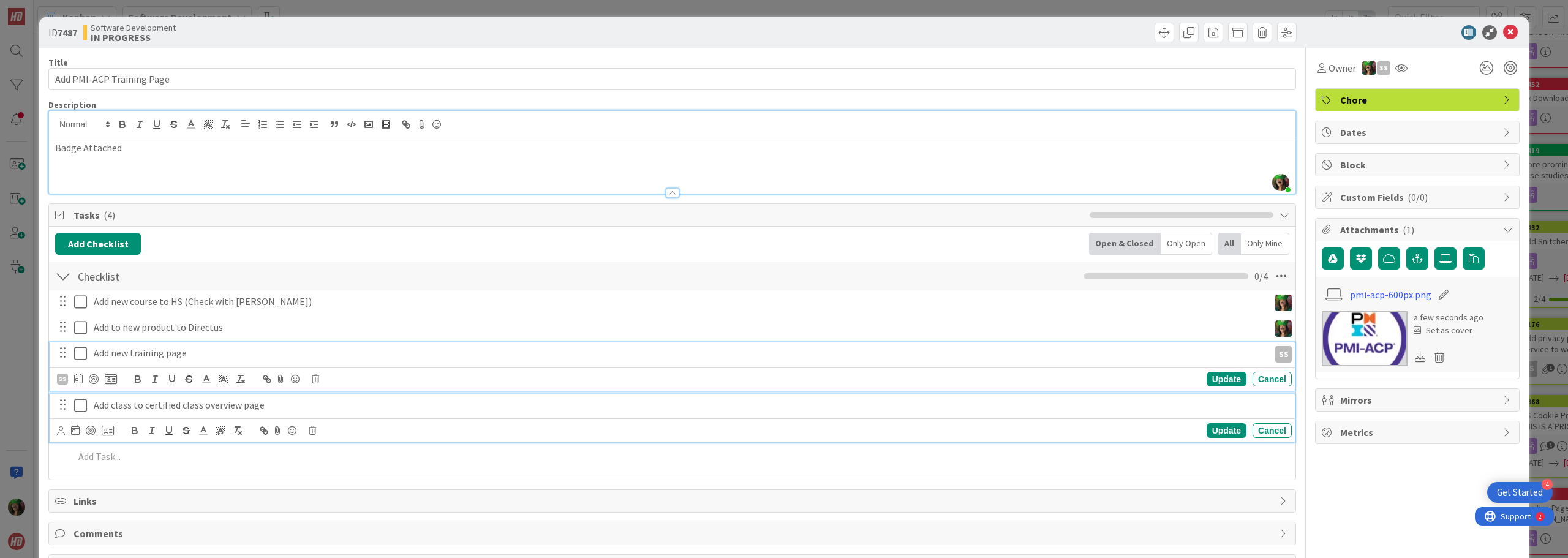
click at [102, 402] on p "Add class to certified class overview page" at bounding box center [690, 405] width 1193 height 14
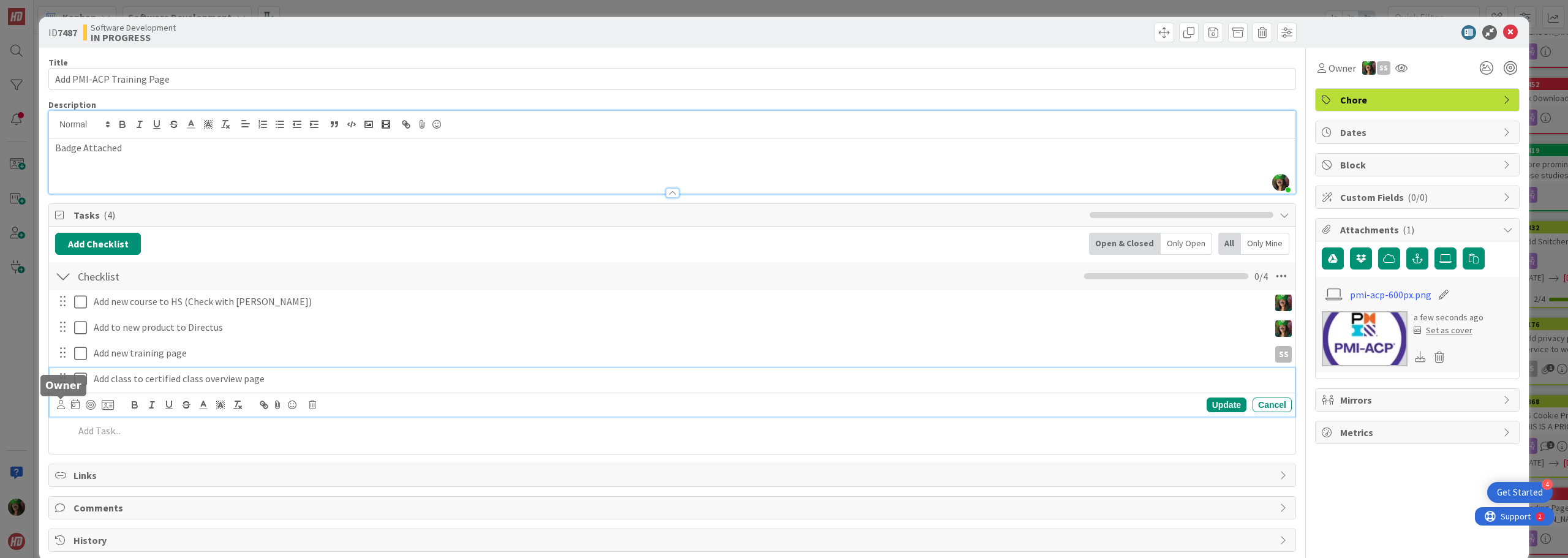
click at [60, 406] on icon at bounding box center [61, 404] width 8 height 9
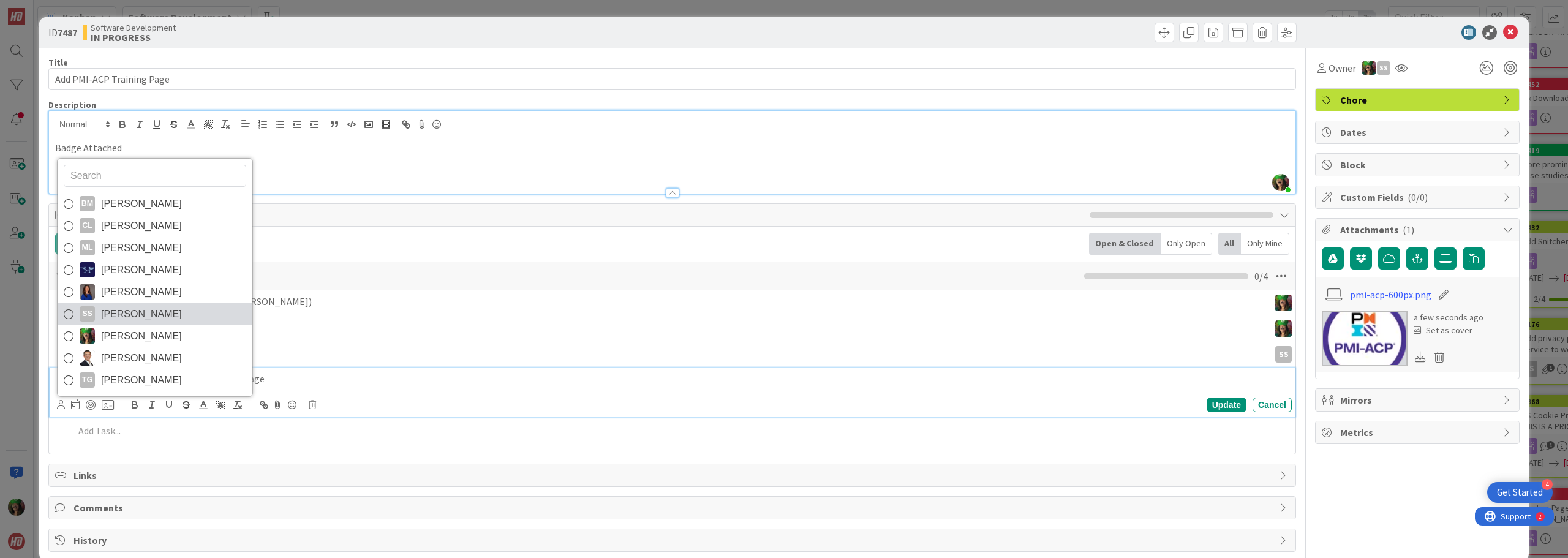
click at [137, 316] on span "[PERSON_NAME]" at bounding box center [141, 314] width 81 height 19
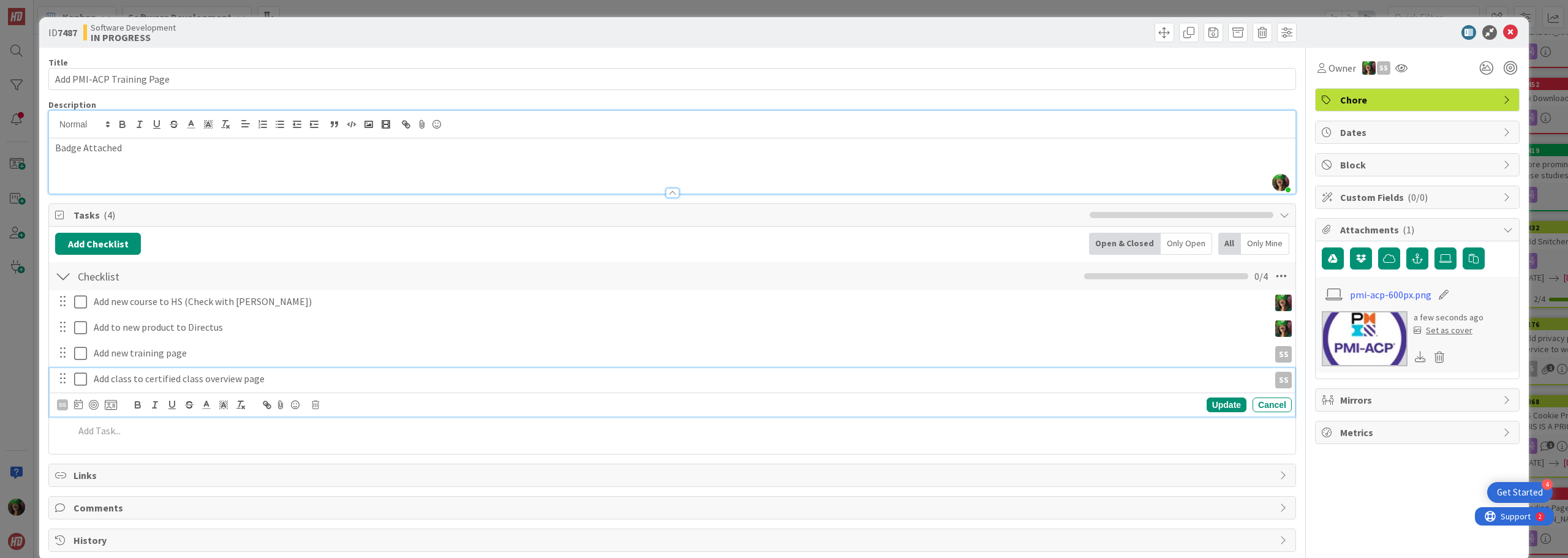
click at [129, 442] on div "Add Add Multiple Cancel" at bounding box center [672, 431] width 1245 height 22
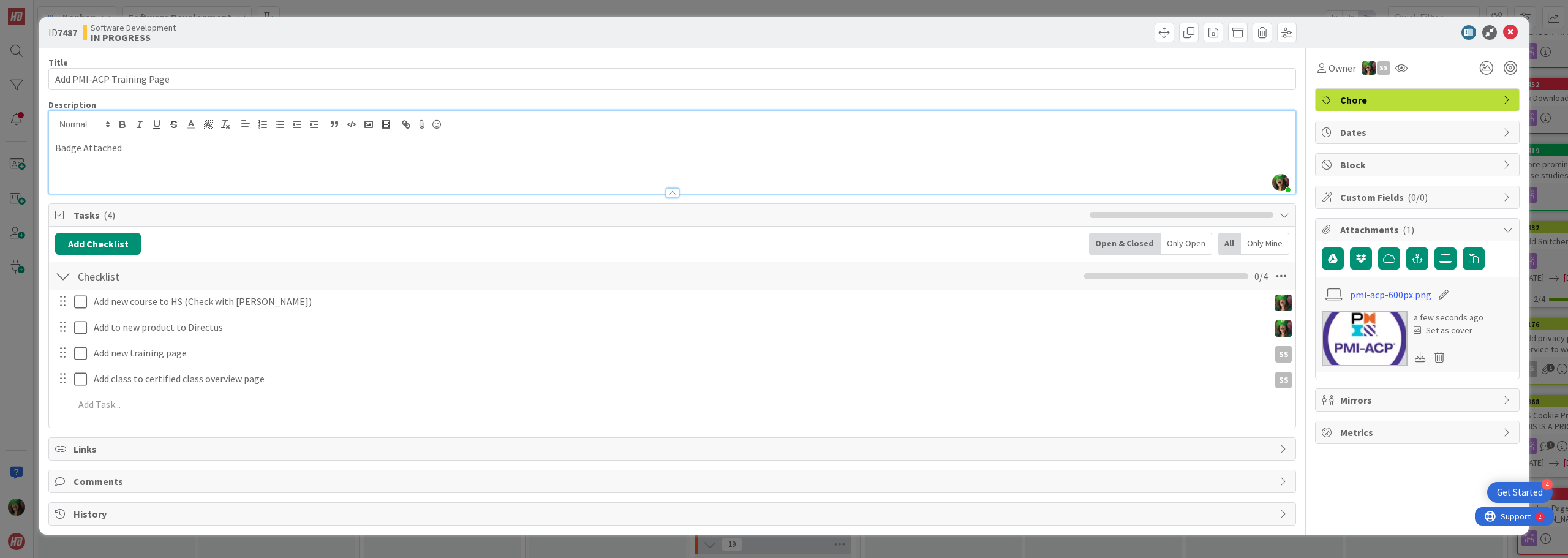
click at [133, 152] on p "Badge Attached" at bounding box center [672, 148] width 1234 height 14
